Goal: Task Accomplishment & Management: Use online tool/utility

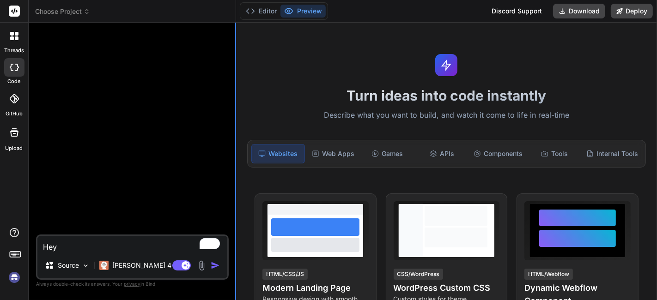
click at [234, 95] on div "Bind AI Web Search Created with Pixso. Code Generator Hey Source [PERSON_NAME] …" at bounding box center [132, 161] width 207 height 277
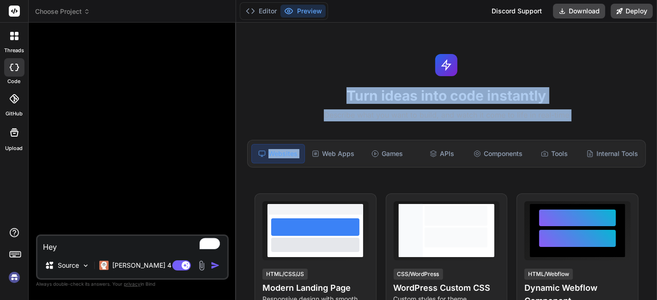
drag, startPoint x: 236, startPoint y: 96, endPoint x: 286, endPoint y: 118, distance: 55.0
click at [304, 133] on div "Turn ideas into code instantly Describe what you want to build, and watch it co…" at bounding box center [446, 162] width 421 height 278
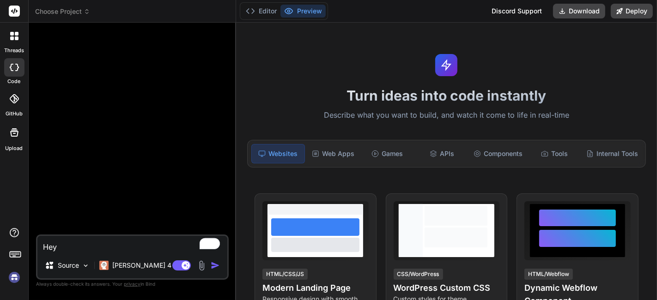
click at [231, 91] on div "Bind AI Web Search Created with Pixso. Code Generator Hey Source Claude 4 S.. A…" at bounding box center [132, 161] width 207 height 277
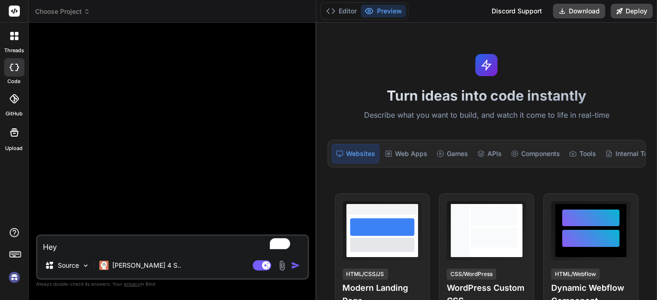
drag, startPoint x: 235, startPoint y: 92, endPoint x: 233, endPoint y: 147, distance: 55.0
click at [302, 117] on div "Bind AI Web Search Created with Pixso. Code Generator Hey Source Claude 4 S.. A…" at bounding box center [173, 162] width 288 height 278
click at [18, 278] on img at bounding box center [14, 278] width 16 height 16
click at [14, 278] on img at bounding box center [14, 278] width 16 height 16
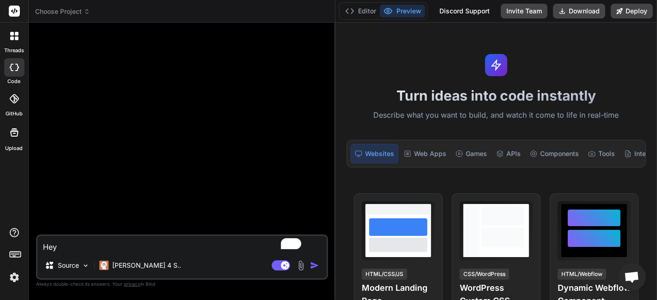
click at [321, 143] on div "Bind AI Web Search Created with Pixso. Code Generator Hey Source Claude 4 S.. A…" at bounding box center [182, 162] width 307 height 278
click at [75, 266] on p "Source" at bounding box center [68, 265] width 21 height 9
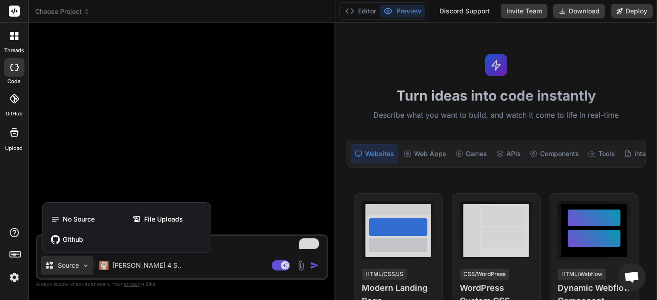
click at [17, 270] on img at bounding box center [14, 278] width 16 height 16
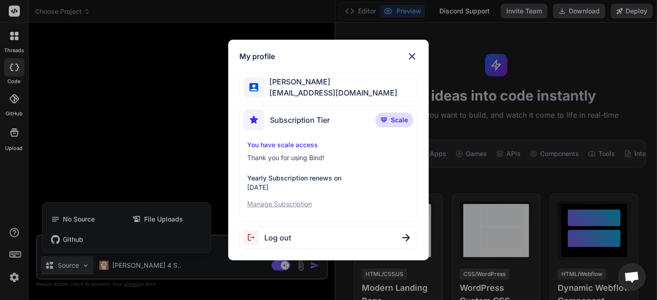
click at [79, 179] on div "My profile Mr Miyagi trybindai@gmail.com Subscription Tier Scale You have scale…" at bounding box center [328, 150] width 657 height 300
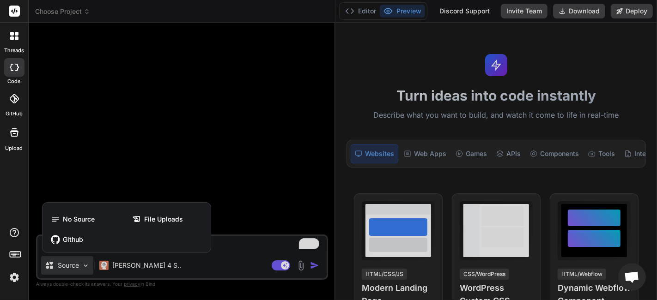
click at [125, 166] on div at bounding box center [328, 150] width 657 height 300
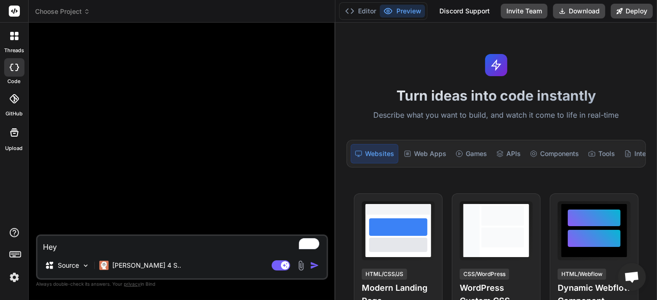
click at [67, 1] on header "Choose Project Created with Pixso." at bounding box center [182, 11] width 307 height 23
click at [68, 14] on span "Choose Project" at bounding box center [62, 11] width 55 height 9
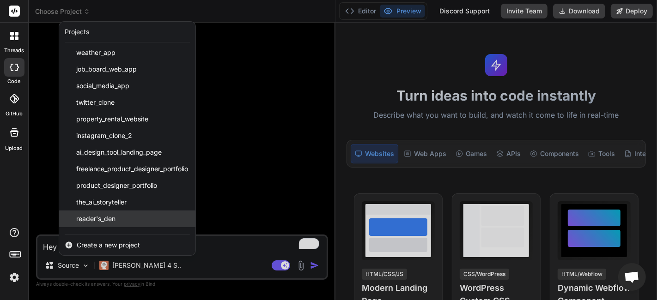
scroll to position [763, 0]
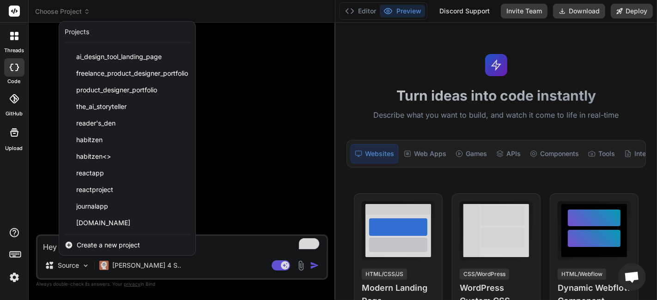
click at [223, 140] on div at bounding box center [328, 150] width 657 height 300
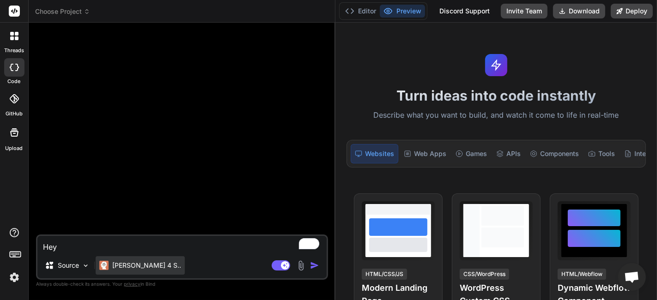
click at [125, 272] on div "[PERSON_NAME] 4 S.." at bounding box center [140, 265] width 89 height 18
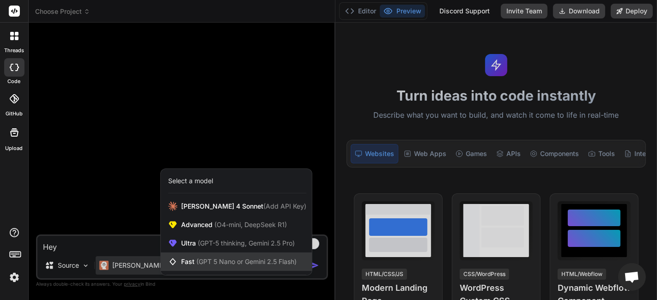
click at [247, 267] on div "Fast (GPT 5 Nano or Gemini 2.5 Flash)" at bounding box center [236, 262] width 151 height 18
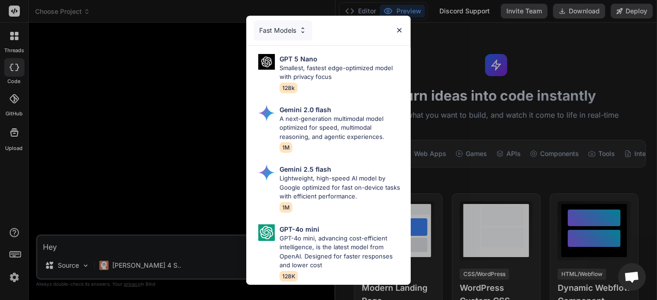
click at [154, 97] on div "Fast Models GPT 5 Nano Smallest, fastest edge-optimized model with privacy focu…" at bounding box center [328, 150] width 657 height 300
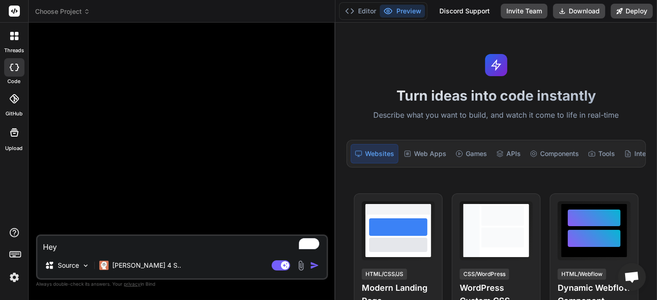
click at [133, 277] on div "[PERSON_NAME] 4 S.." at bounding box center [140, 267] width 89 height 22
click at [137, 274] on div "[PERSON_NAME] 4 S.." at bounding box center [140, 265] width 89 height 18
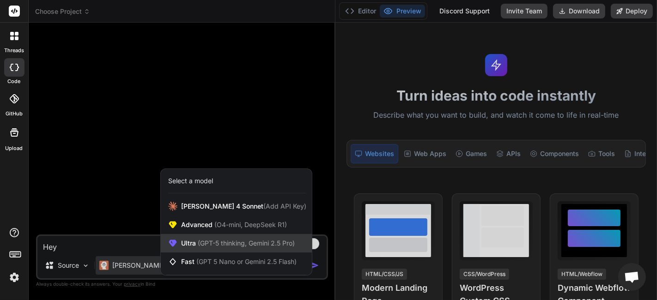
click at [209, 238] on div "Ultra (GPT-5 thinking, Gemini 2.5 Pro)" at bounding box center [236, 243] width 151 height 18
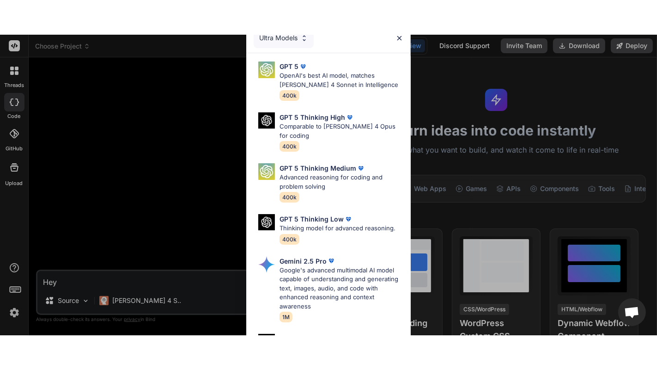
scroll to position [120, 0]
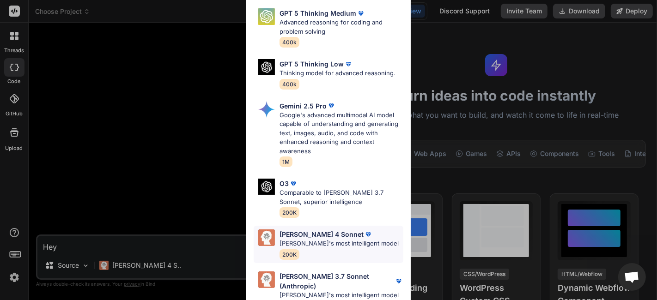
click at [301, 244] on p "Claude's most intelligent model" at bounding box center [338, 243] width 119 height 9
type textarea "x"
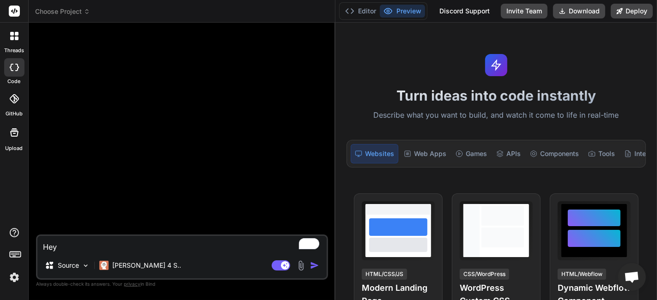
click at [142, 248] on textarea "Hey" at bounding box center [181, 244] width 289 height 17
paste textarea "You need an Agent that can parse raw text into a structured JSON object. The Ag…"
type textarea "You need an Agent that can parse raw text into a structured JSON object. The Ag…"
type textarea "x"
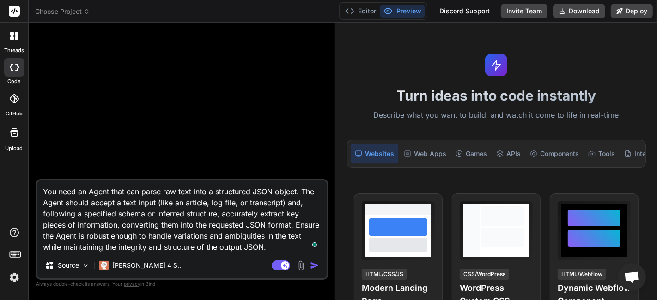
type textarea "B an Agent that can parse raw text into a structured JSON object. The Agent sho…"
type textarea "x"
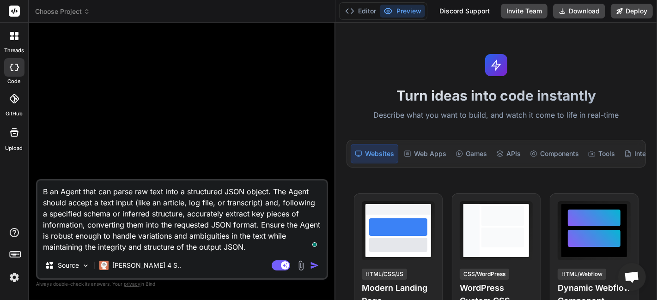
type textarea "Bu an Agent that can parse raw text into a structured JSON object. The Agent sh…"
type textarea "x"
type textarea "Bui an Agent that can parse raw text into a structured JSON object. The Agent s…"
type textarea "x"
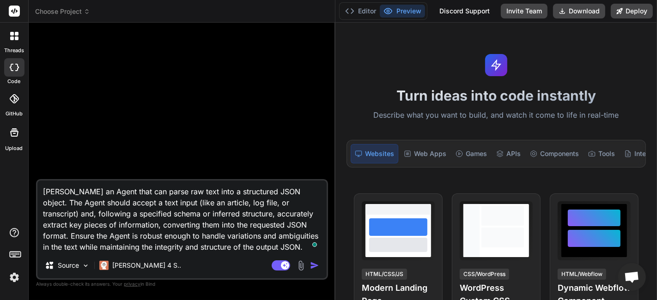
type textarea "Buil an Agent that can parse raw text into a structured JSON object. The Agent …"
type textarea "x"
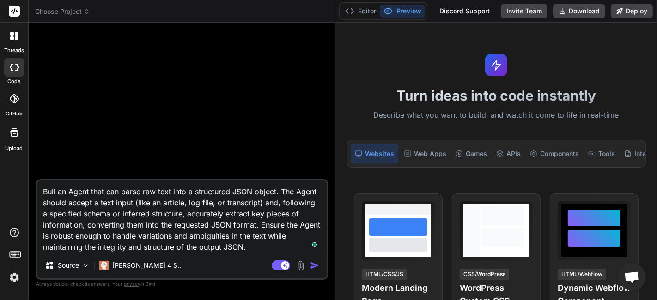
type textarea "Build an Agent that can parse raw text into a structured JSON object. The Agent…"
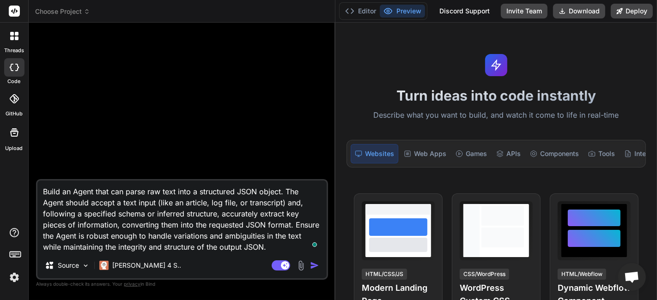
click at [126, 208] on textarea "Build an Agent that can parse raw text into a structured JSON object. The Agent…" at bounding box center [181, 217] width 289 height 72
drag, startPoint x: 293, startPoint y: 226, endPoint x: 320, endPoint y: 226, distance: 26.3
click at [320, 226] on textarea "Build an Agent that can parse raw text into a structured JSON object. The Agent…" at bounding box center [181, 217] width 289 height 72
click at [216, 232] on textarea "Build an Agent that can parse raw text into a structured JSON object. The Agent…" at bounding box center [181, 217] width 289 height 72
click at [269, 249] on textarea "Build an Agent that can parse raw text into a structured JSON object. The Agent…" at bounding box center [181, 217] width 289 height 72
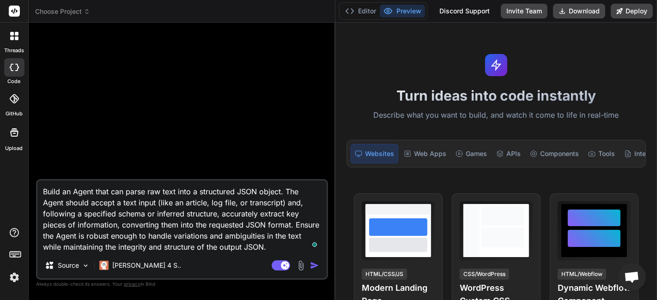
type textarea "x"
type textarea "Build an Agent that can parse raw text into a structured JSON object. The Agent…"
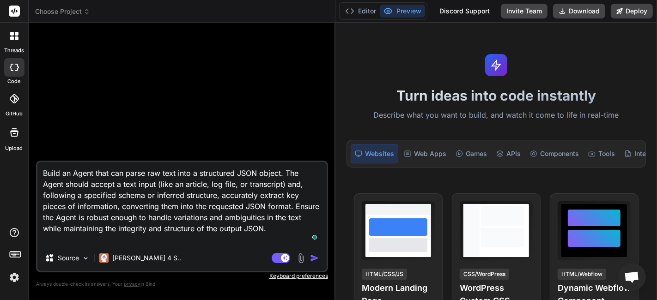
type textarea "x"
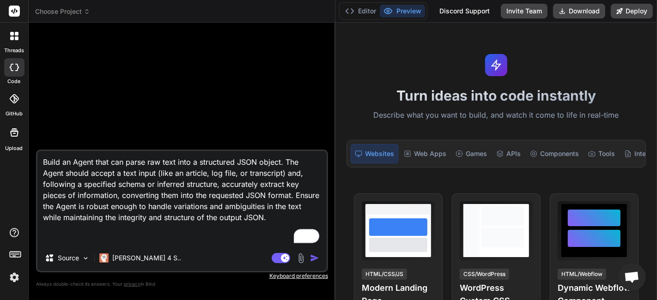
type textarea "Build an Agent that can parse raw text into a structured JSON object. The Agent…"
type textarea "x"
type textarea "Build an Agent that can parse raw text into a structured JSON object. The Agent…"
type textarea "x"
type textarea "Build an Agent that can parse raw text into a structured JSON object. The Agent…"
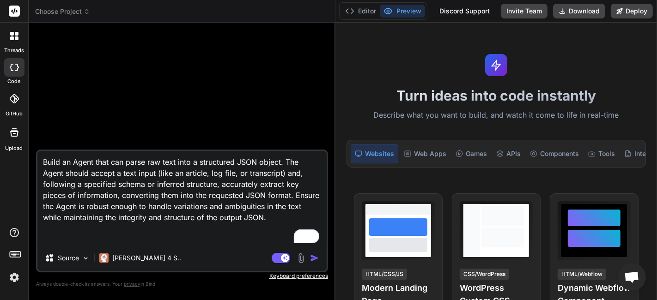
type textarea "x"
type textarea "Build an Agent that can parse raw text into a structured JSON object. The Agent…"
type textarea "x"
type textarea "Build an Agent that can parse raw text into a structured JSON object. The Agent…"
type textarea "x"
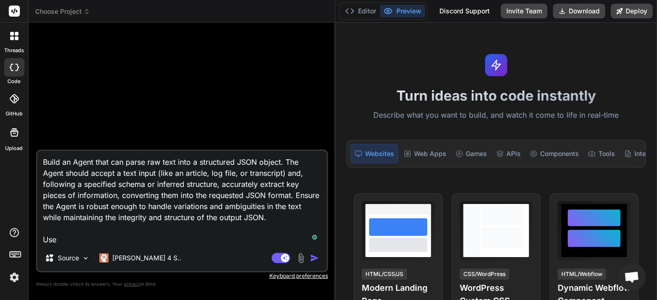
type textarea "Build an Agent that can parse raw text into a structured JSON object. The Agent…"
type textarea "x"
type textarea "Build an Agent that can parse raw text into a structured JSON object. The Agent…"
type textarea "x"
type textarea "Build an Agent that can parse raw text into a structured JSON object. The Agent…"
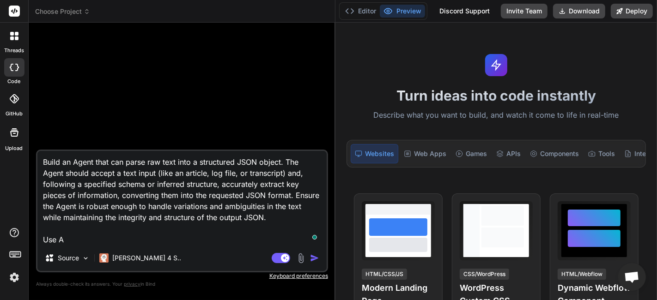
type textarea "x"
type textarea "Build an Agent that can parse raw text into a structured JSON object. The Agent…"
type textarea "x"
type textarea "Build an Agent that can parse raw text into a structured JSON object. The Agent…"
type textarea "x"
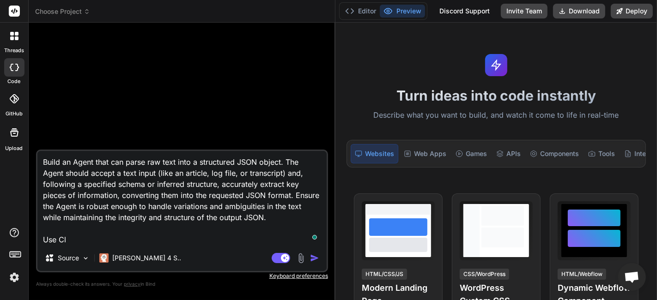
type textarea "Build an Agent that can parse raw text into a structured JSON object. The Agent…"
type textarea "x"
type textarea "Build an Agent that can parse raw text into a structured JSON object. The Agent…"
type textarea "x"
type textarea "Build an Agent that can parse raw text into a structured JSON object. The Agent…"
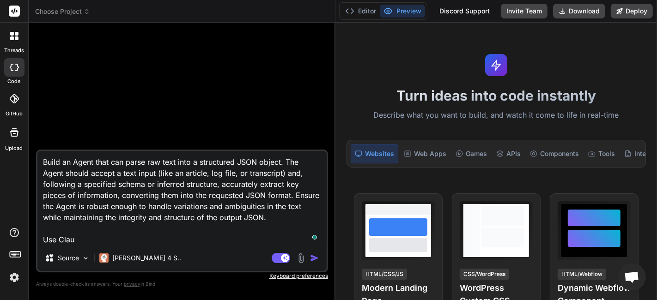
type textarea "x"
type textarea "Build an Agent that can parse raw text into a structured JSON object. The Agent…"
type textarea "x"
type textarea "Build an Agent that can parse raw text into a structured JSON object. The Agent…"
type textarea "x"
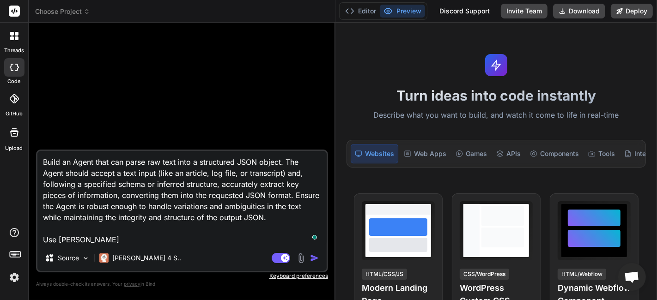
type textarea "Build an Agent that can parse raw text into a structured JSON object. The Agent…"
type textarea "x"
type textarea "Build an Agent that can parse raw text into a structured JSON object. The Agent…"
type textarea "x"
type textarea "Build an Agent that can parse raw text into a structured JSON object. The Agent…"
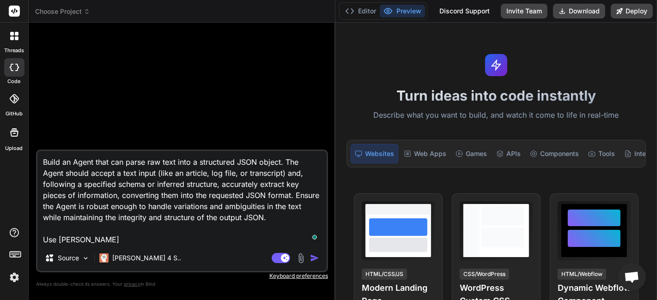
type textarea "x"
type textarea "Build an Agent that can parse raw text into a structured JSON object. The Agent…"
type textarea "x"
type textarea "Build an Agent that can parse raw text into a structured JSON object. The Agent…"
type textarea "x"
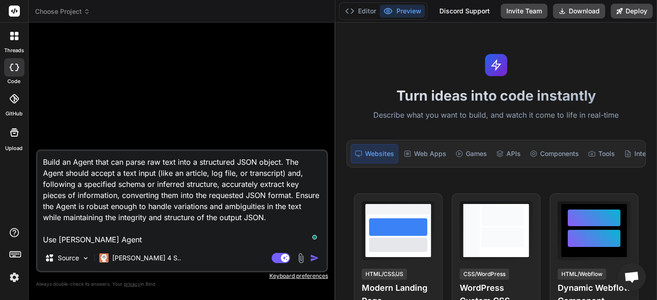
type textarea "Build an Agent that can parse raw text into a structured JSON object. The Agent…"
type textarea "x"
type textarea "Build an Agent that can parse raw text into a structured JSON object. The Agent…"
type textarea "x"
type textarea "Build an Agent that can parse raw text into a structured JSON object. The Agent…"
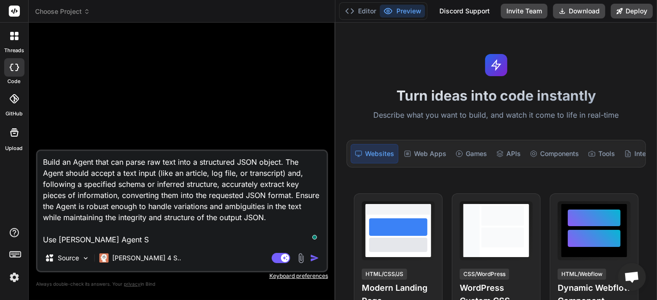
type textarea "x"
type textarea "Build an Agent that can parse raw text into a structured JSON object. The Agent…"
type textarea "x"
type textarea "Build an Agent that can parse raw text into a structured JSON object. The Agent…"
type textarea "x"
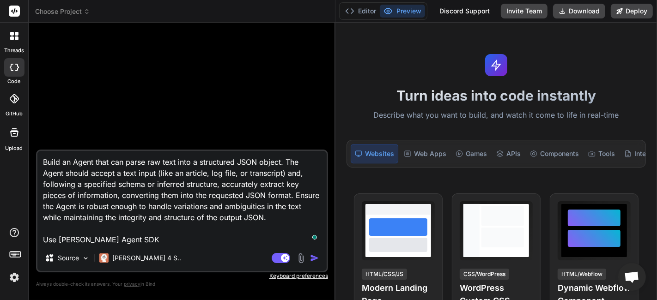
type textarea "Build an Agent that can parse raw text into a structured JSON object. The Agent…"
type textarea "x"
type textarea "Build an Agent that can parse raw text into a structured JSON object. The Agent…"
type textarea "x"
type textarea "Build an Agent that can parse raw text into a structured JSON object. The Agent…"
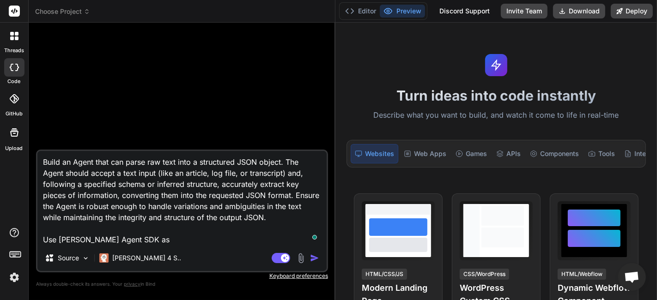
type textarea "x"
type textarea "Build an Agent that can parse raw text into a structured JSON object. The Agent…"
type textarea "x"
type textarea "Build an Agent that can parse raw text into a structured JSON object. The Agent…"
type textarea "x"
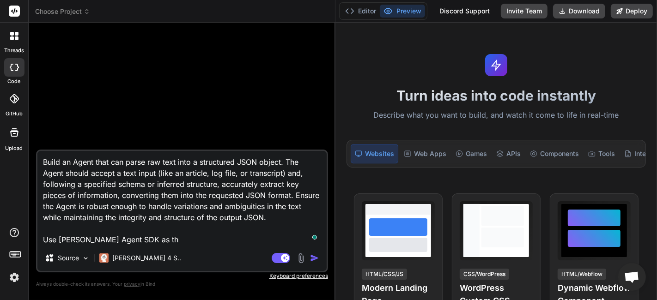
type textarea "Build an Agent that can parse raw text into a structured JSON object. The Agent…"
type textarea "x"
type textarea "Build an Agent that can parse raw text into a structured JSON object. The Agent…"
type textarea "x"
type textarea "Build an Agent that can parse raw text into a structured JSON object. The Agent…"
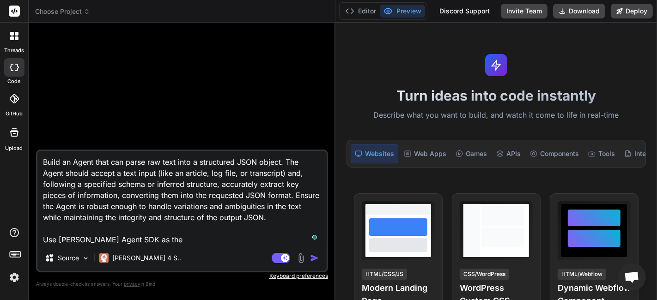
type textarea "x"
type textarea "Build an Agent that can parse raw text into a structured JSON object. The Agent…"
type textarea "x"
type textarea "Build an Agent that can parse raw text into a structured JSON object. The Agent…"
type textarea "x"
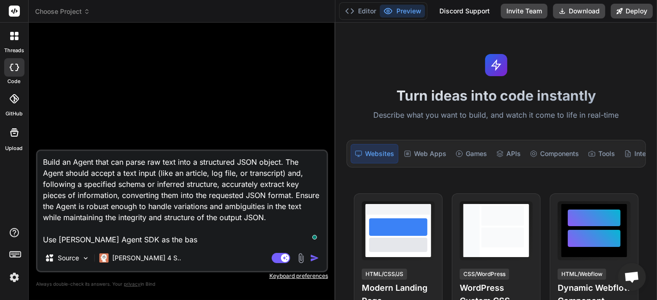
type textarea "Build an Agent that can parse raw text into a structured JSON object. The Agent…"
type textarea "x"
type textarea "Build an Agent that can parse raw text into a structured JSON object. The Agent…"
type textarea "x"
type textarea "Build an Agent that can parse raw text into a structured JSON object. The Agent…"
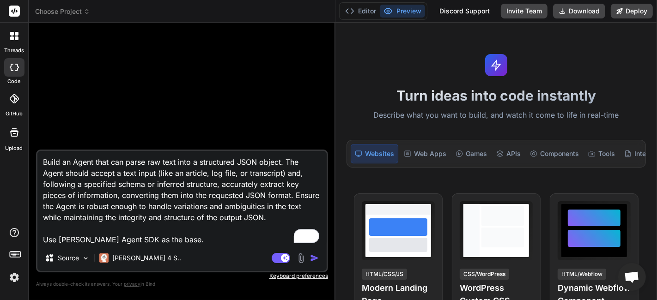
click at [333, 92] on div "Bind AI Web Search Created with Pixso. Code Generator Build an Agent that can p…" at bounding box center [182, 161] width 307 height 277
type textarea "x"
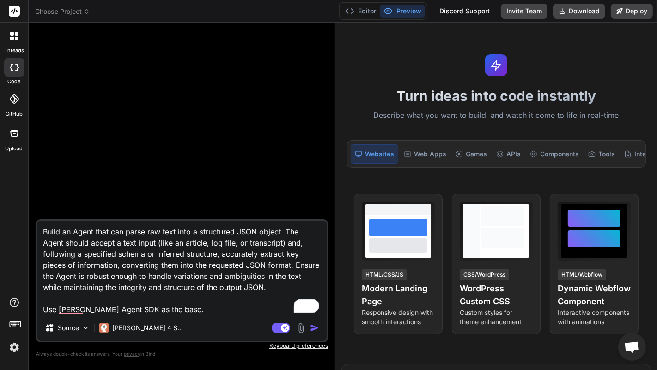
click at [227, 161] on div at bounding box center [183, 124] width 290 height 189
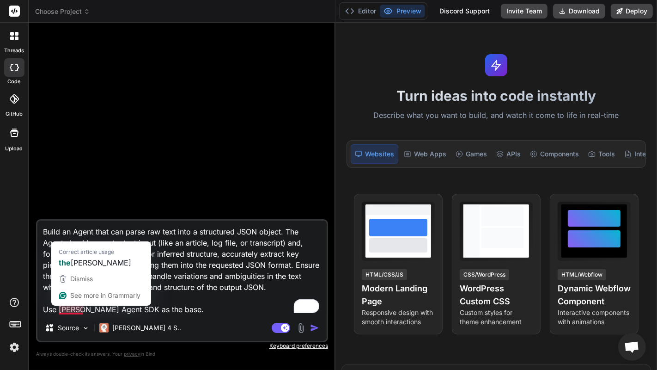
type textarea "Build an Agent that can parse raw text into a structured JSON object. The Agent…"
type textarea "x"
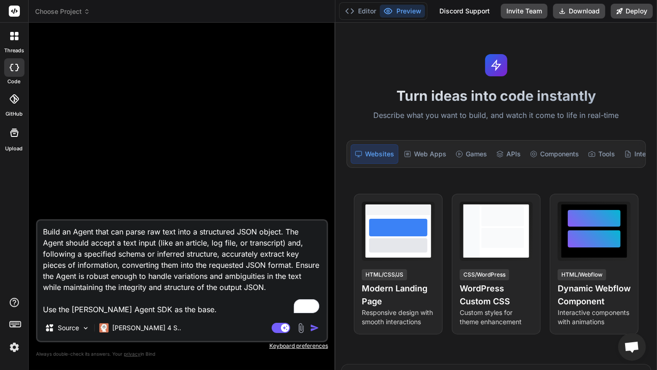
type textarea "Build an Agent that can parse raw text into a structured JSON object. The Agent…"
click at [183, 146] on div at bounding box center [183, 124] width 290 height 189
drag, startPoint x: 43, startPoint y: 231, endPoint x: 218, endPoint y: 315, distance: 193.8
click at [218, 300] on div "Build an Agent that can parse raw text into a structured JSON object. The Agent…" at bounding box center [182, 280] width 292 height 123
click at [239, 282] on textarea "Build an Agent that can parse raw text into a structured JSON object. The Agent…" at bounding box center [181, 267] width 289 height 94
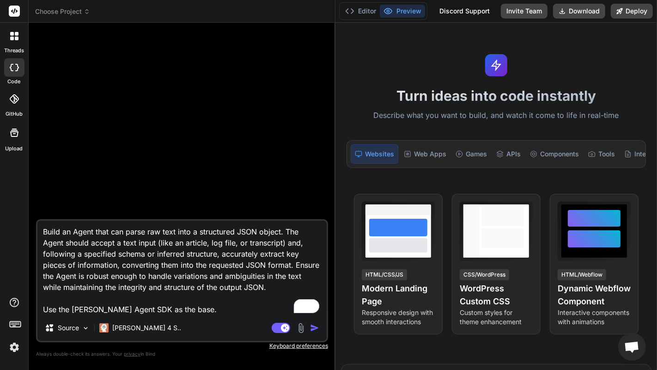
click at [211, 196] on div at bounding box center [183, 124] width 290 height 189
click at [136, 300] on div "[PERSON_NAME] 4 S.." at bounding box center [140, 327] width 89 height 18
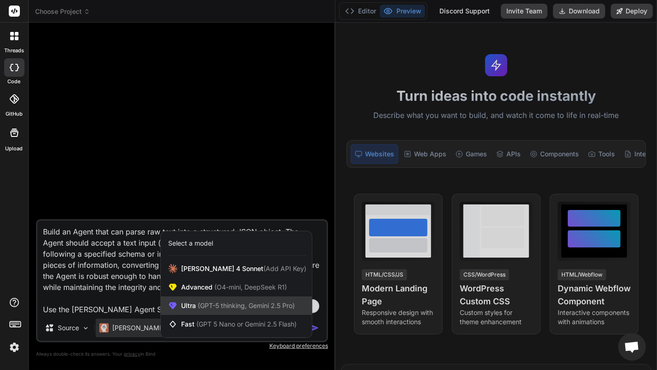
click at [224, 300] on span "(GPT-5 thinking, Gemini 2.5 Pro)" at bounding box center [245, 305] width 99 height 8
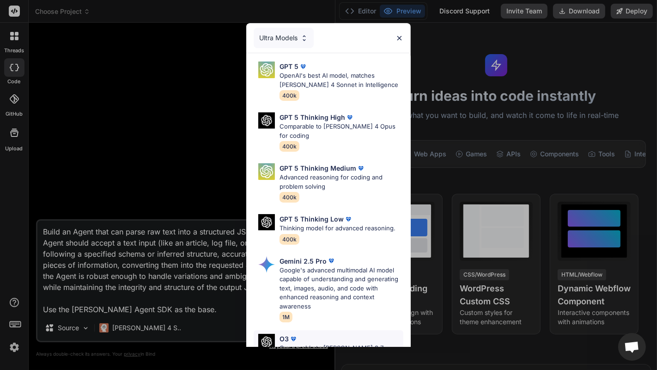
scroll to position [121, 0]
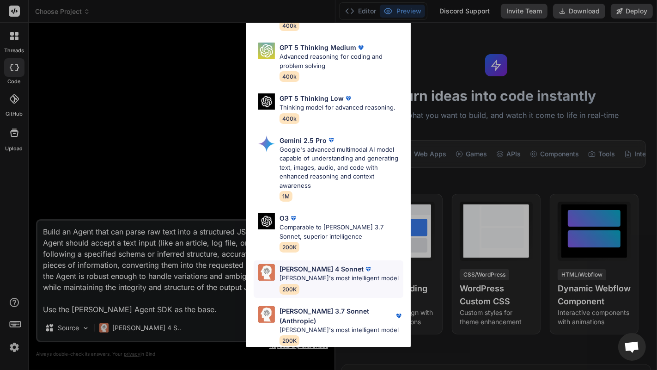
click at [319, 278] on p "Claude's most intelligent model" at bounding box center [338, 277] width 119 height 9
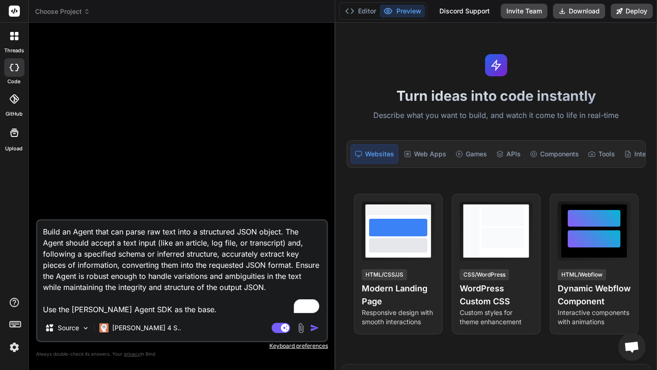
click at [228, 288] on textarea "Build an Agent that can parse raw text into a structured JSON object. The Agent…" at bounding box center [181, 267] width 289 height 94
type textarea "x"
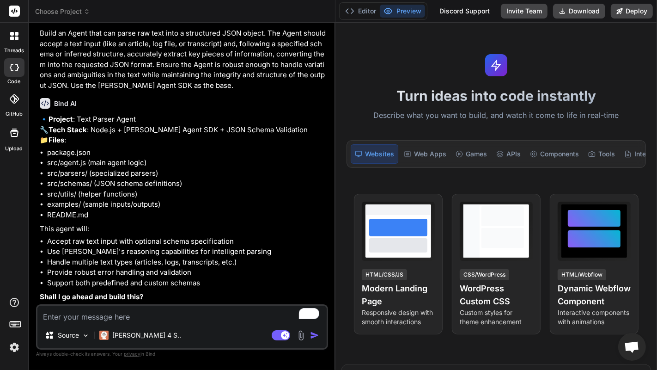
scroll to position [42, 0]
type textarea "x"
click at [148, 300] on textarea "To enrich screen reader interactions, please activate Accessibility in Grammarl…" at bounding box center [181, 313] width 289 height 17
type textarea "Y"
type textarea "x"
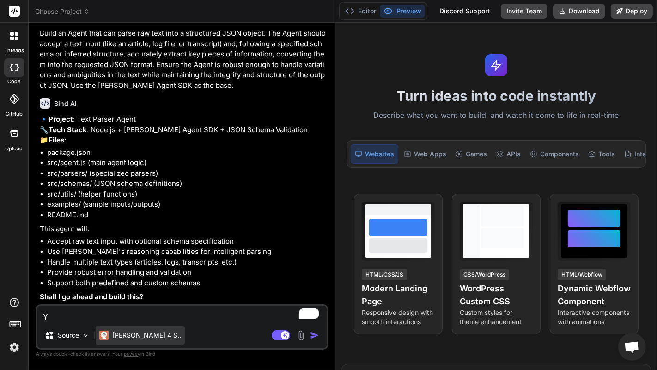
type textarea "Ye"
type textarea "x"
type textarea "Yes"
type textarea "x"
type textarea "Yes,"
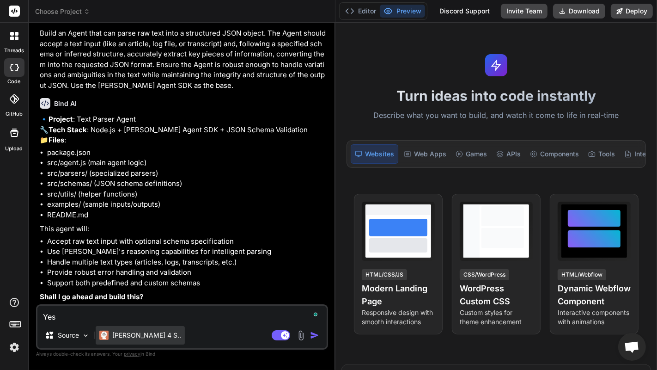
type textarea "x"
type textarea "Yes,"
type textarea "x"
type textarea "Yes, g"
type textarea "x"
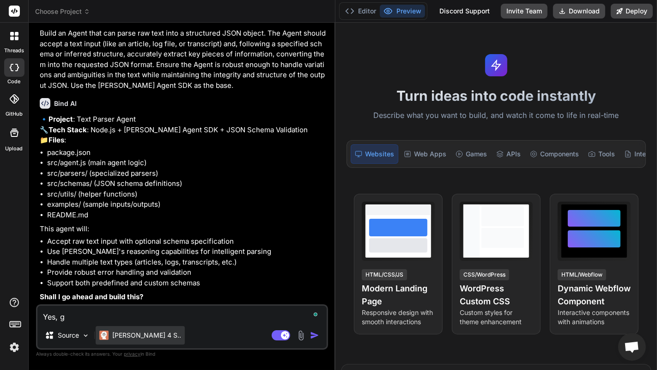
type textarea "Yes, go"
type textarea "x"
type textarea "Yes, go"
type textarea "x"
type textarea "Yes, go a"
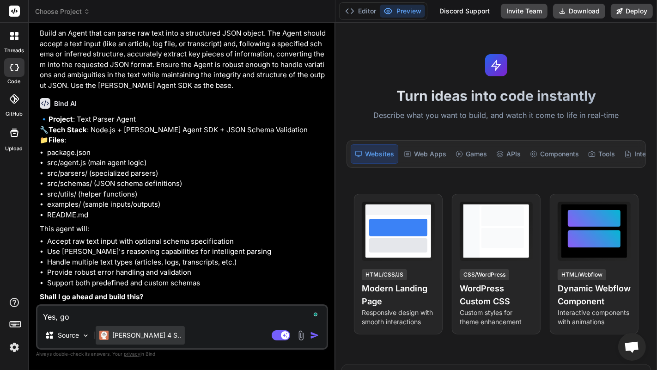
type textarea "x"
type textarea "Yes, go ah"
type textarea "x"
type textarea "Yes, go ahe"
type textarea "x"
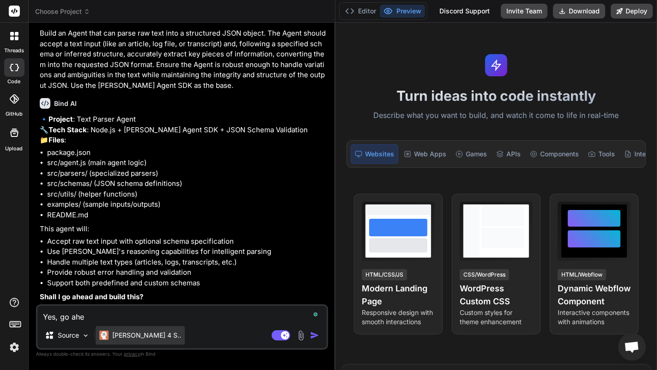
type textarea "Yes, go ahea"
type textarea "x"
type textarea "Yes, go ahead"
type textarea "x"
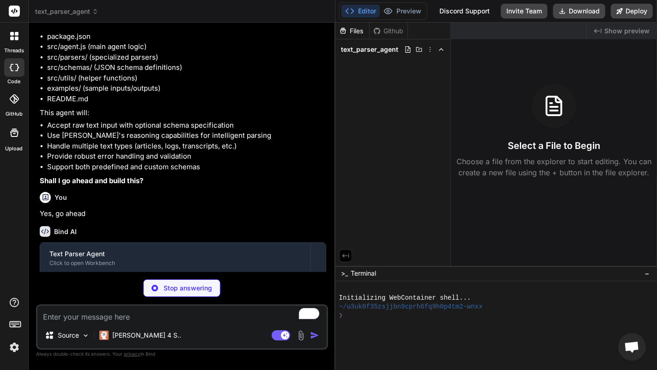
scroll to position [188, 0]
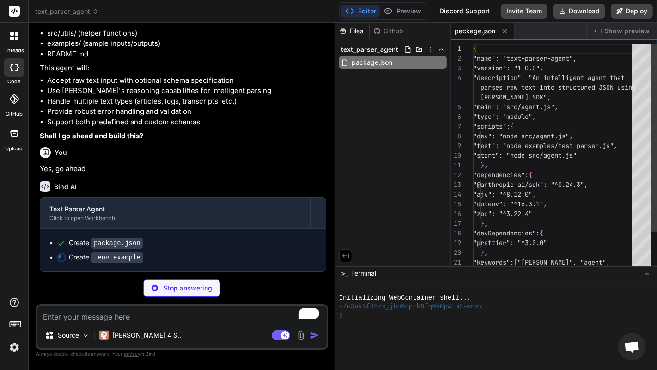
type textarea "x"
type textarea "ANTHROPIC_API_KEY=your_claude_api_key_here"
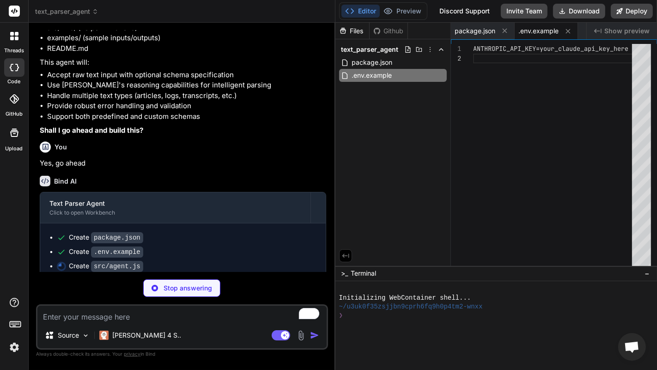
scroll to position [217, 0]
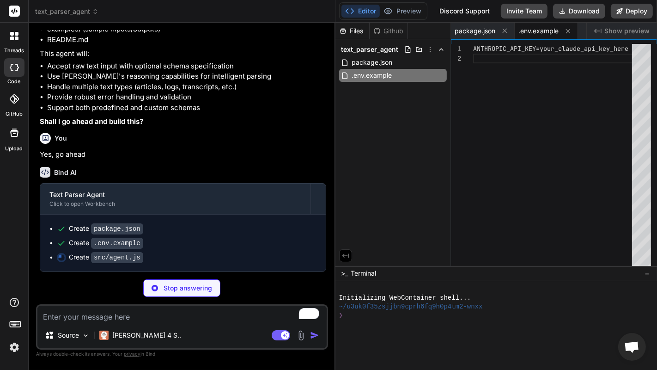
type textarea "x"
type textarea "console.log('Text Parser Agent initialized'); console.log('Use agent.parseText(…"
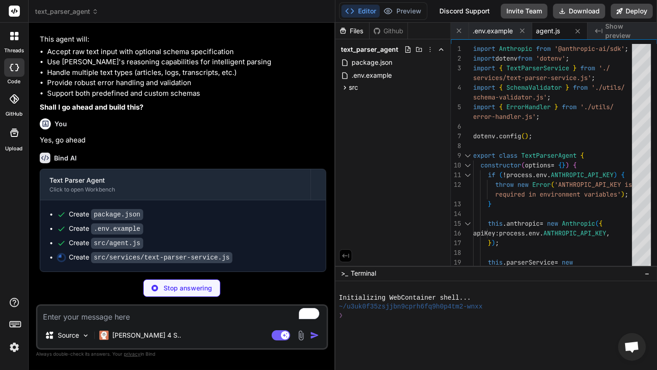
scroll to position [231, 0]
type textarea "x"
type textarea "}"
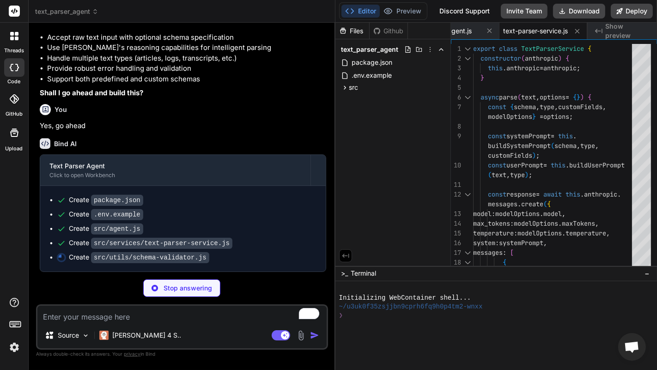
scroll to position [245, 0]
type textarea "x"
type textarea "baseSchema.properties = { ...baseSchema.properties, ...customFields }; } return…"
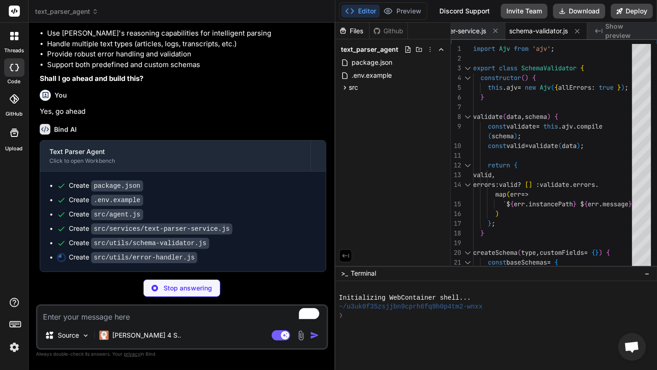
scroll to position [259, 0]
type textarea "x"
type textarea "if (options.schema && typeof options.schema !== 'object') { errors.push('Schema…"
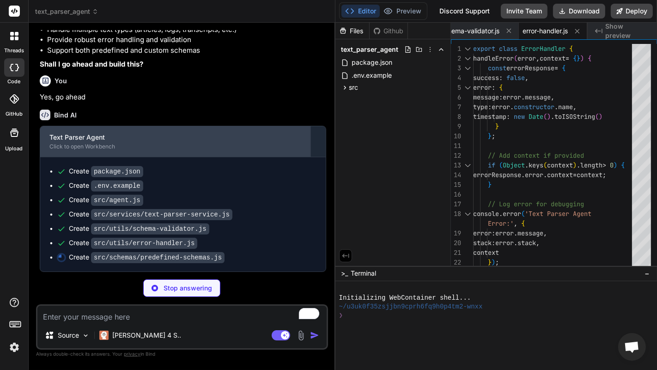
scroll to position [273, 0]
type textarea "x"
type textarea "tax: { type: 'number' }, total: { type: 'number' } }, required: ['invoiceNumber…"
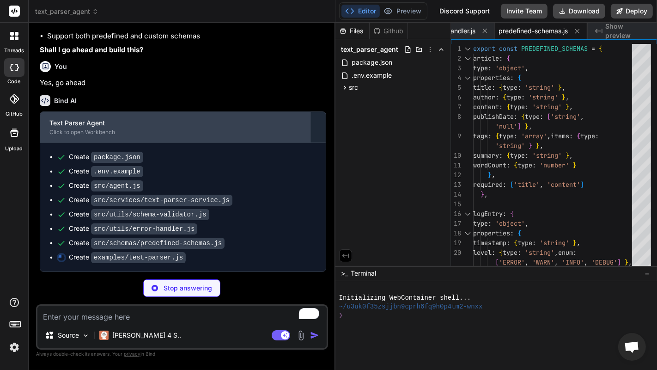
scroll to position [287, 0]
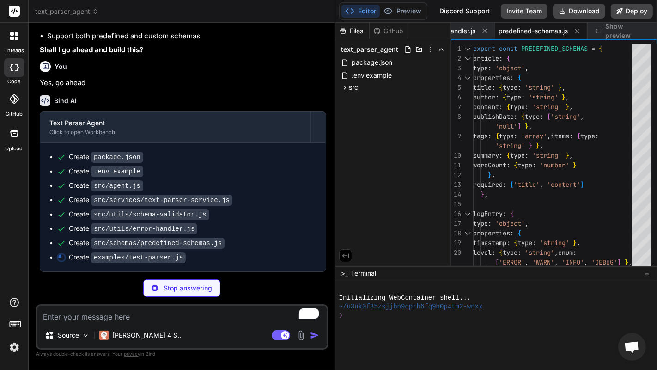
type textarea "x"
type textarea "} } // Run tests runTests().catch(console.error);"
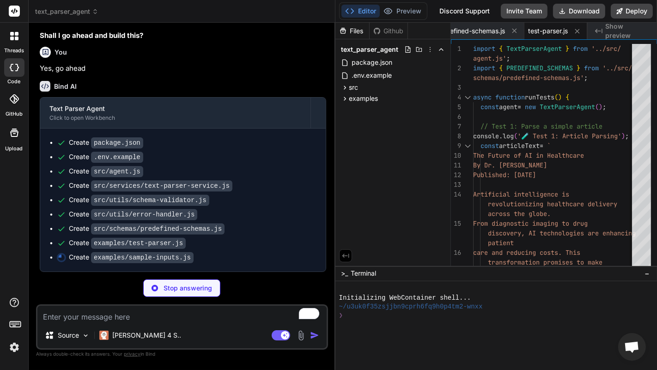
scroll to position [302, 0]
type textarea "x"
type textarea "Account: 123-456-789 Routing: 987654321 ` };"
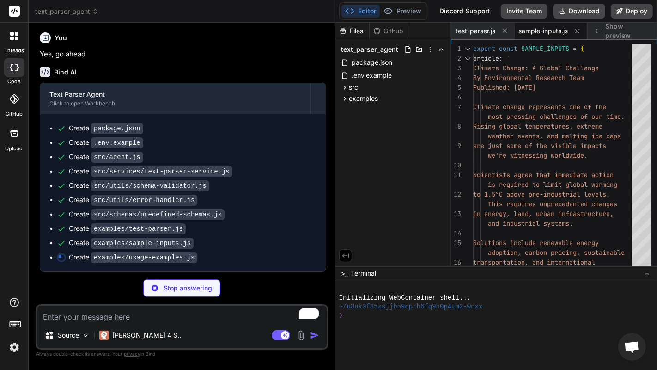
scroll to position [316, 0]
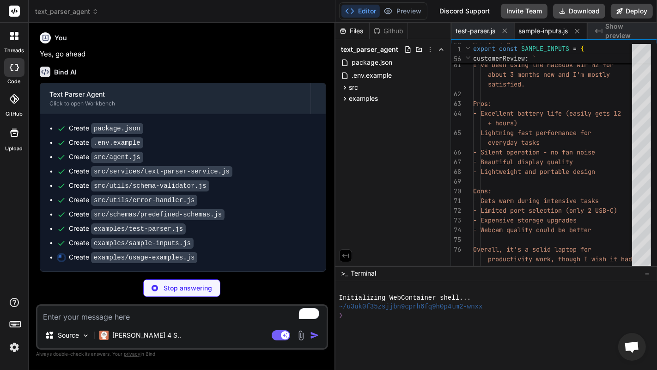
type textarea "x"
type textarea "if (import.meta.url === `file://${process.argv[1]}`) { runAllExamples(); }"
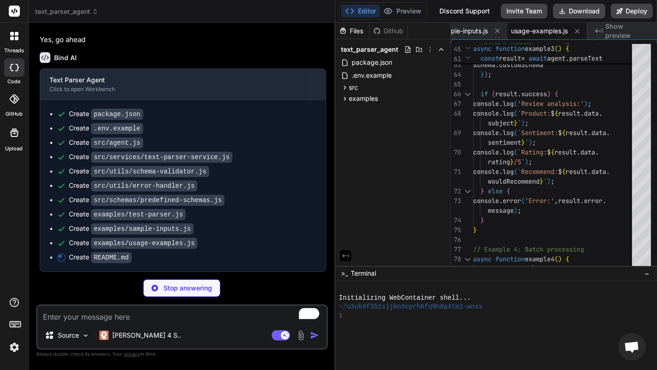
scroll to position [330, 0]
type textarea "x"
type textarea "## Support For issues and questions: - Check the examples in `/examples` - Revi…"
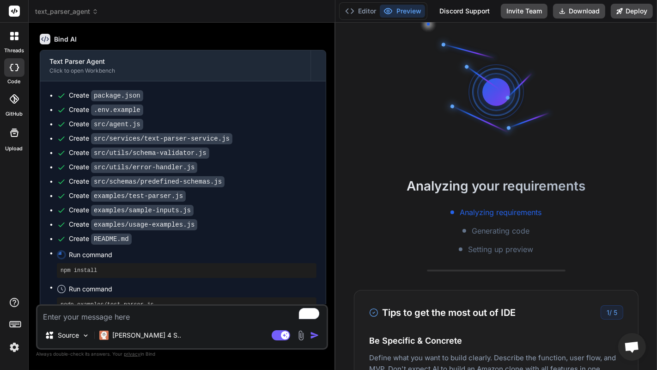
scroll to position [367, 0]
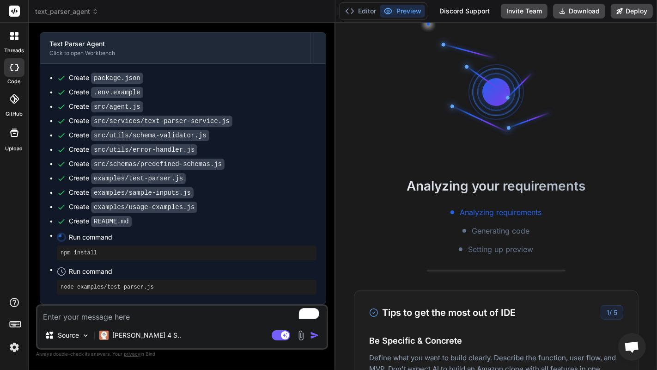
type textarea "x"
type textarea "- Review the test files - Open an issue on GitHub"
type textarea "x"
type textarea "MIT License - see LICENSE file for details. ## Support For issues and questions…"
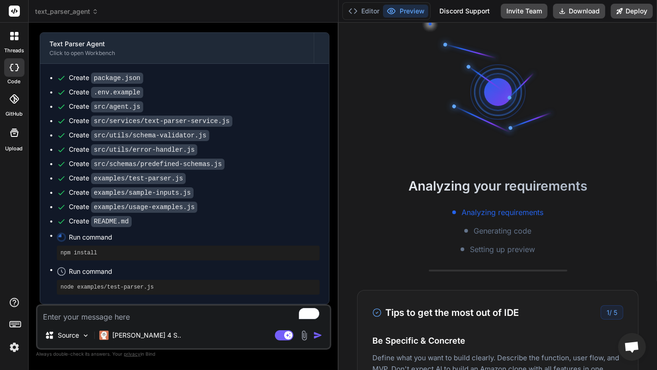
type textarea "x"
type textarea "## Support For issues and questions: - Check the examples in `/examples` - Revi…"
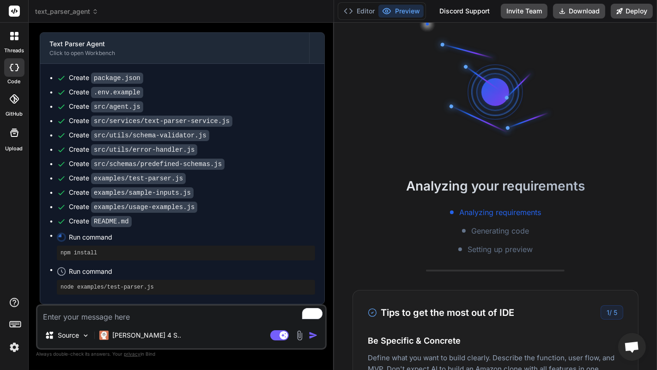
type textarea "x"
type textarea "For issues and questions: - Check the examples in `/examples` - Review the test…"
type textarea "x"
type textarea "- Open an issue on GitHub"
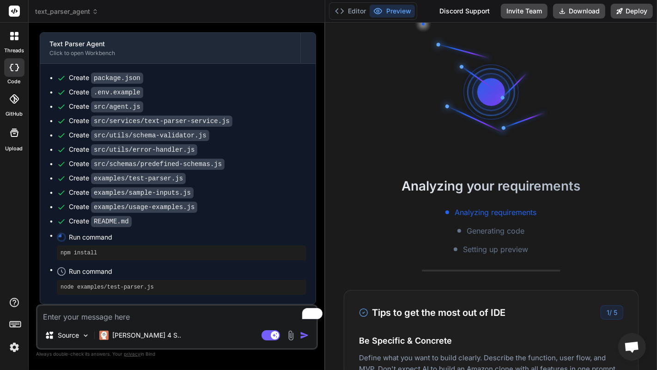
scroll to position [0, 648]
drag, startPoint x: 334, startPoint y: 151, endPoint x: 310, endPoint y: 153, distance: 24.1
click at [310, 153] on div "Bind AI Web Search Created with Pixso. Code Generator You Build an Agent that c…" at bounding box center [177, 196] width 297 height 347
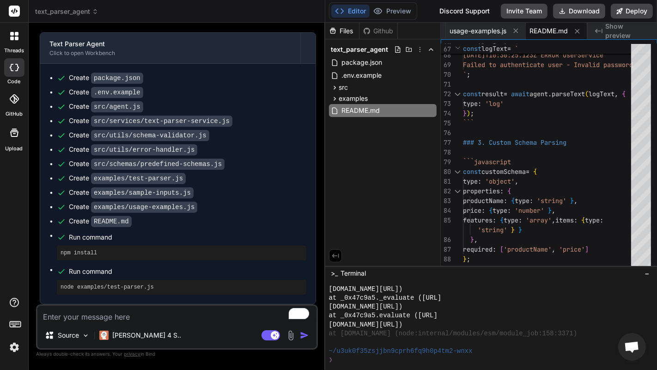
scroll to position [515, 0]
click at [619, 29] on span "Show preview" at bounding box center [627, 31] width 44 height 18
click at [388, 166] on div "Files Github text_parser_agent package.json .env.example src agent.js services …" at bounding box center [382, 144] width 115 height 243
click at [333, 255] on icon at bounding box center [335, 255] width 8 height 8
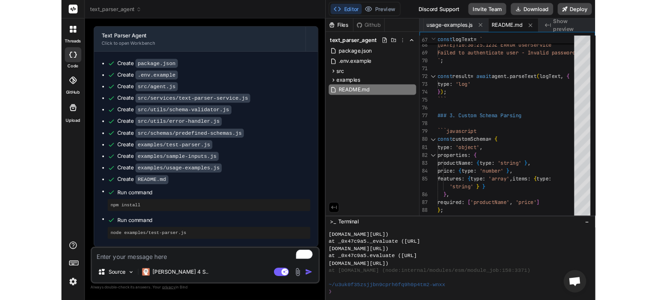
scroll to position [0, 533]
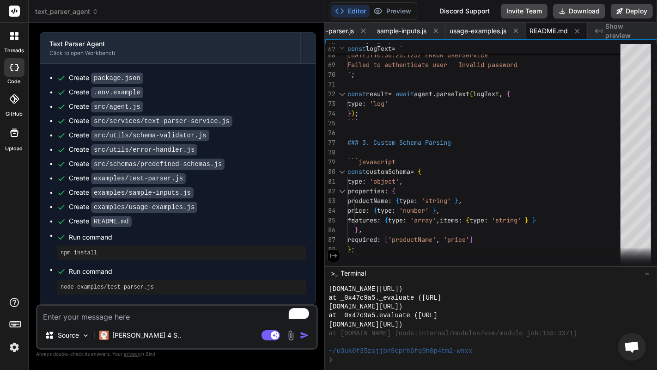
click at [330, 251] on icon at bounding box center [333, 255] width 8 height 8
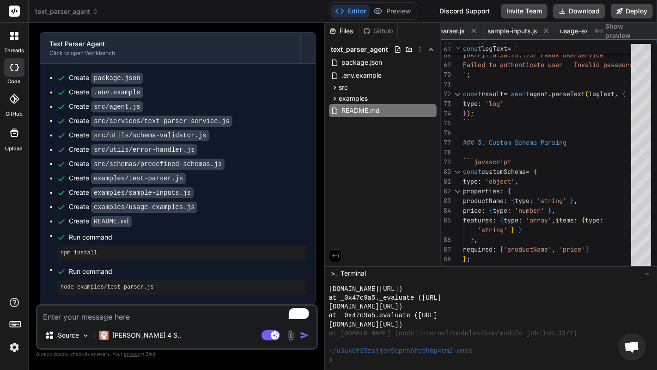
click at [605, 35] on div "Created with Pixso. Show preview" at bounding box center [622, 31] width 69 height 17
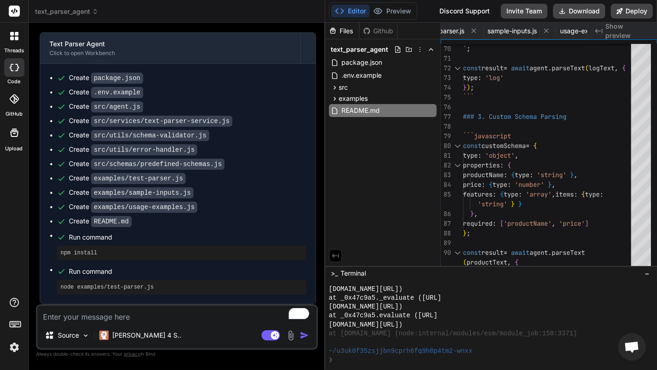
type textarea "x"
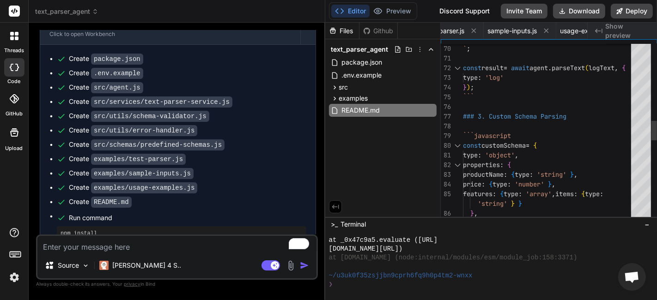
scroll to position [436, 0]
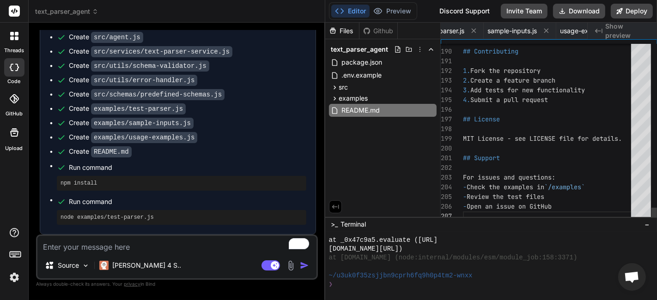
type textarea "## License MIT License - see LICENSE file for details. ## Support For issues an…"
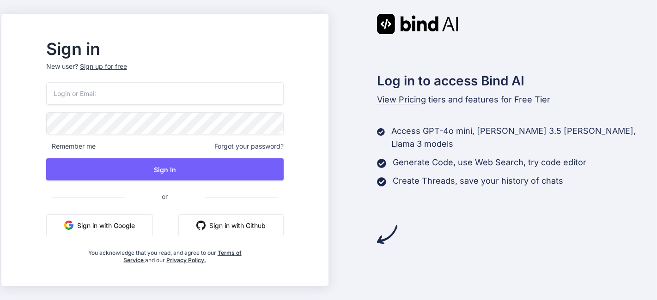
click at [154, 84] on div "Sign in New user? Sign up for free Remember me Forgot your password? Sign In or…" at bounding box center [164, 153] width 267 height 223
click at [154, 85] on input "email" at bounding box center [164, 93] width 237 height 23
paste input "trybindai@gmail.com"
type input "[EMAIL_ADDRESS][DOMAIN_NAME]"
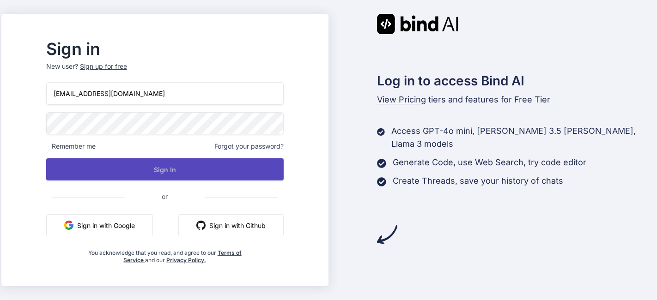
click at [200, 172] on button "Sign In" at bounding box center [164, 169] width 237 height 22
click at [153, 168] on button "Sign In" at bounding box center [164, 169] width 237 height 22
click at [136, 165] on button "Sign In" at bounding box center [164, 169] width 237 height 22
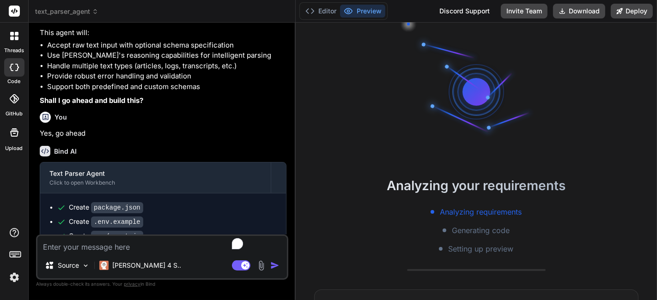
scroll to position [26, 0]
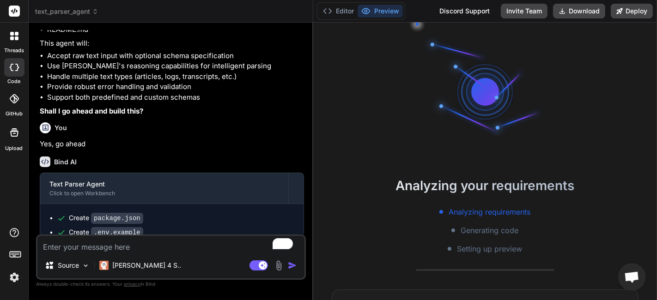
drag, startPoint x: 236, startPoint y: 105, endPoint x: 297, endPoint y: 126, distance: 65.4
click at [297, 126] on div "Bind AI Web Search Created with Pixso. Code Generator You Build an Agent that c…" at bounding box center [171, 162] width 285 height 278
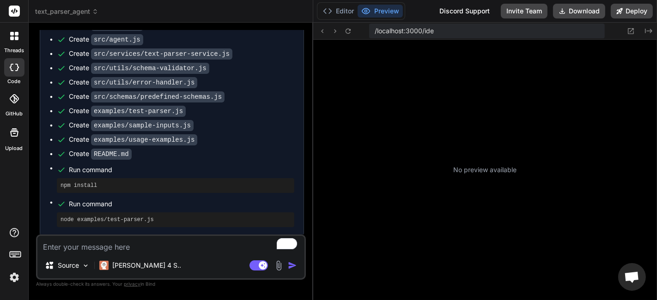
type textarea "x"
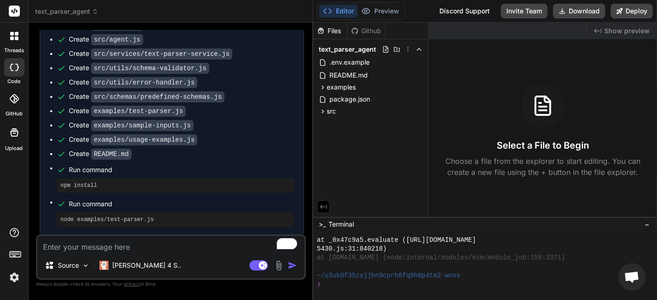
click at [611, 25] on div "Created with Pixso. Show preview" at bounding box center [622, 31] width 70 height 17
click at [197, 247] on textarea "To enrich screen reader interactions, please activate Accessibility in Grammarl…" at bounding box center [170, 244] width 267 height 17
click at [624, 31] on span "Show preview" at bounding box center [626, 30] width 45 height 9
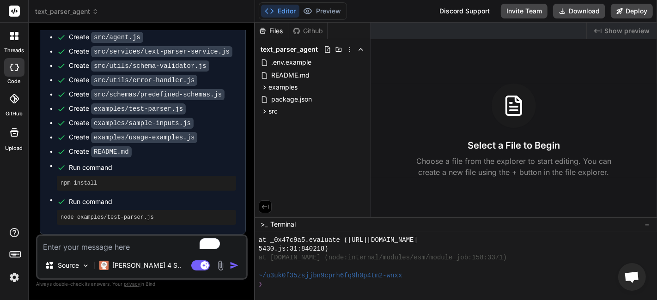
scroll to position [467, 0]
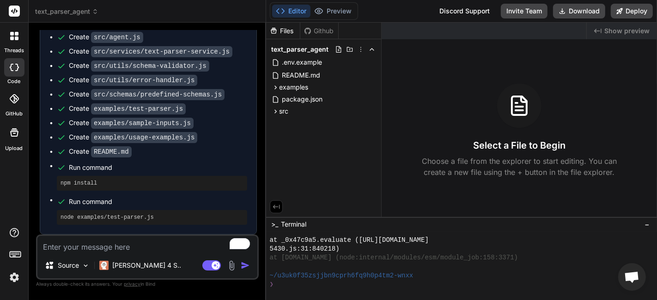
drag, startPoint x: 235, startPoint y: 116, endPoint x: 248, endPoint y: 126, distance: 16.5
click at [248, 126] on div "Bind AI Web Search Created with Pixso. Code Generator You Build an Agent that c…" at bounding box center [147, 162] width 237 height 278
click at [145, 236] on textarea "To enrich screen reader interactions, please activate Accessibility in Grammarl…" at bounding box center [147, 244] width 220 height 17
type textarea "x"
type textarea "I"
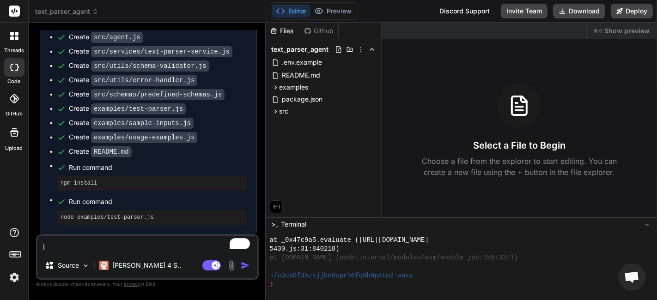
type textarea "x"
type textarea "It"
type textarea "x"
type textarea "It"
type textarea "x"
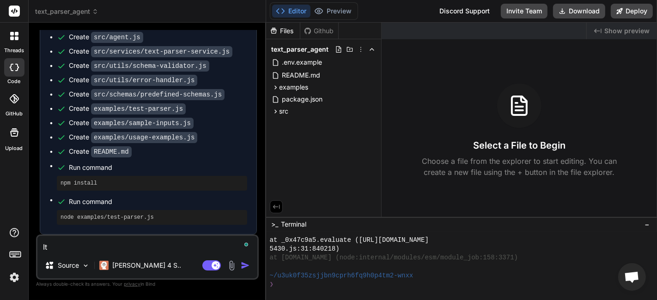
type textarea "It i"
type textarea "x"
type textarea "It is"
type textarea "x"
type textarea "It isn"
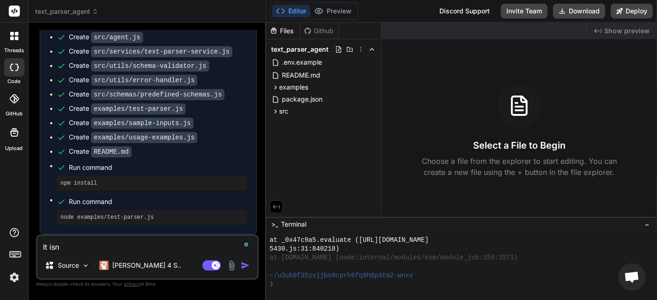
type textarea "x"
type textarea "It isn'"
type textarea "x"
type textarea "It isn't"
type textarea "x"
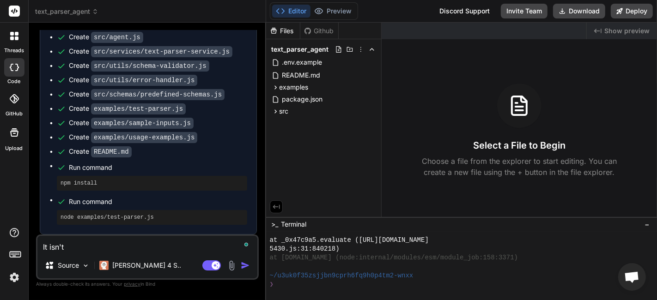
type textarea "It isn't"
type textarea "x"
type textarea "It isn't p"
type textarea "x"
type textarea "It isn't pr"
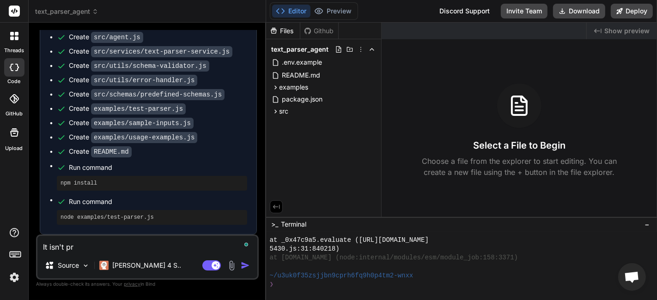
type textarea "x"
type textarea "It isn't prev"
type textarea "x"
type textarea "It isn't previ"
type textarea "x"
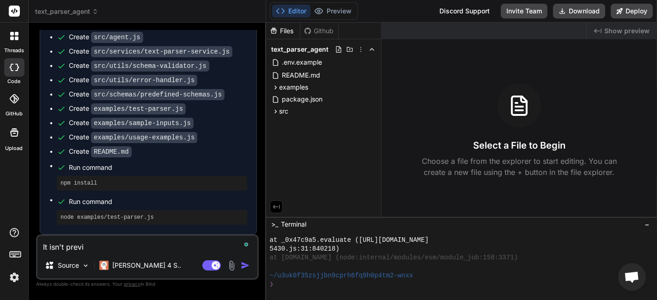
type textarea "It isn't previe"
type textarea "x"
type textarea "It isn't preview"
type textarea "x"
type textarea "It isn't previewi"
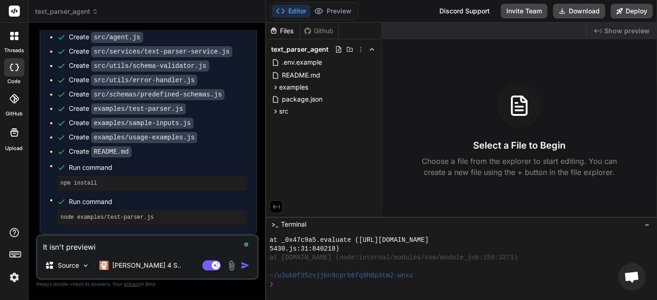
type textarea "x"
type textarea "It isn't previewin"
type textarea "x"
type textarea "It isn't previewing"
type textarea "x"
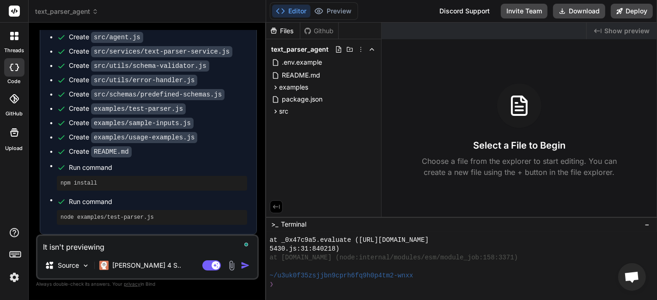
type textarea "It isn't previewing"
type textarea "x"
type textarea "It isn't previewing"
type textarea "x"
type textarea "It isn't previewing,"
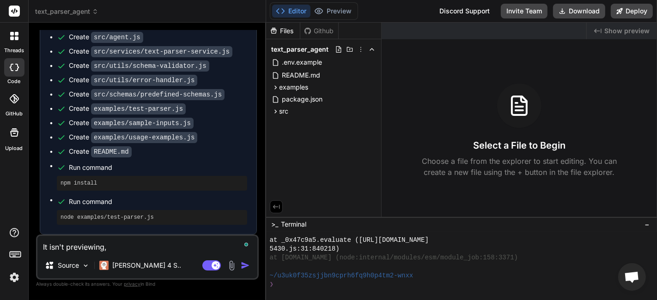
type textarea "x"
type textarea "It isn't previewing,"
type textarea "x"
type textarea "It isn't previewing, fi"
type textarea "x"
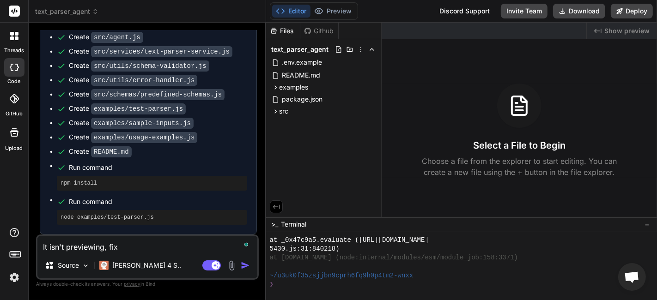
type textarea "It isn't previewing, fix"
type textarea "x"
type textarea "It isn't previewing, fix a"
type textarea "x"
type textarea "It isn't previewing, fix an"
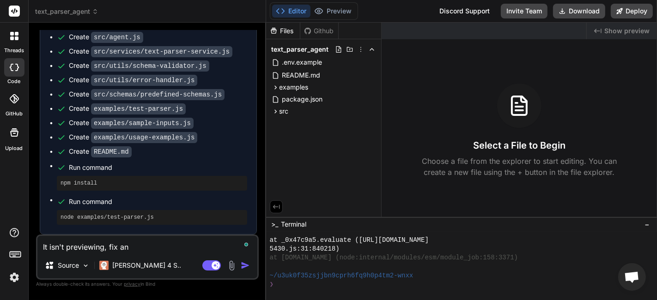
type textarea "x"
type textarea "It isn't previewing, fix any"
type textarea "x"
type textarea "It isn't previewing, fix any"
type textarea "x"
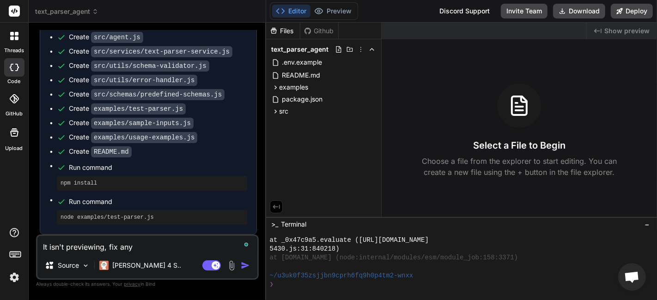
type textarea "It isn't previewing, fix any e"
type textarea "x"
type textarea "It isn't previewing, fix any er"
type textarea "x"
type textarea "It isn't previewing, fix any err"
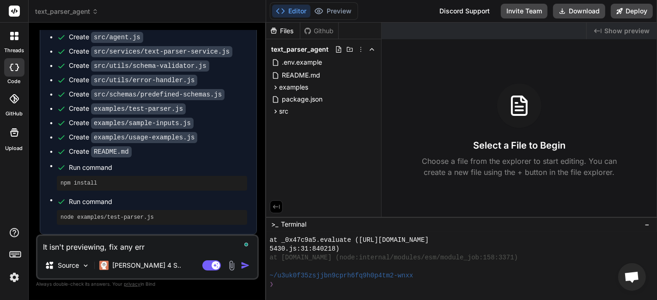
type textarea "x"
type textarea "It isn't previewing, fix any erro"
type textarea "x"
type textarea "It isn't previewing, fix any erroe"
type textarea "x"
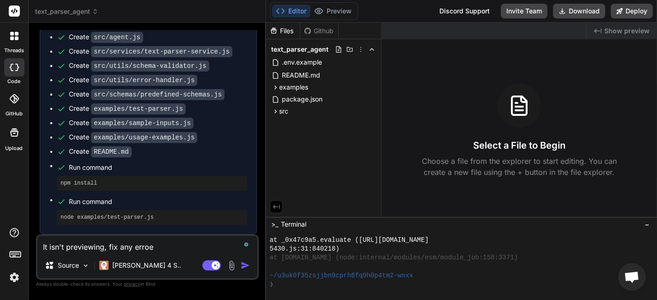
type textarea "It isn't previewing, fix any erro"
type textarea "x"
type textarea "It isn't previewing, fix any error"
type textarea "x"
type textarea "It isn't previewing, fix any errors"
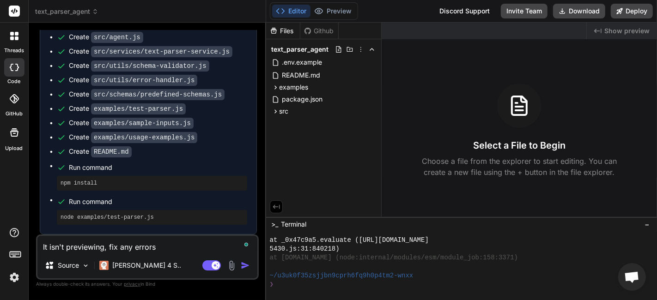
type textarea "x"
type textarea "It isn't previewing, fix any errors"
type textarea "x"
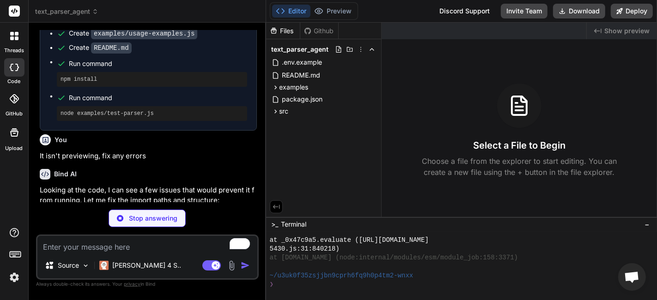
scroll to position [607, 0]
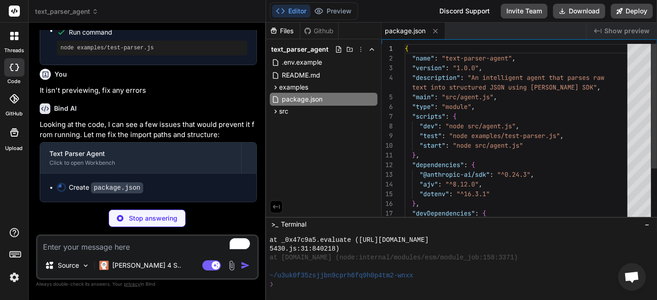
type textarea "x"
type textarea "ANTHROPIC_API_KEY=your_claude_api_key_here"
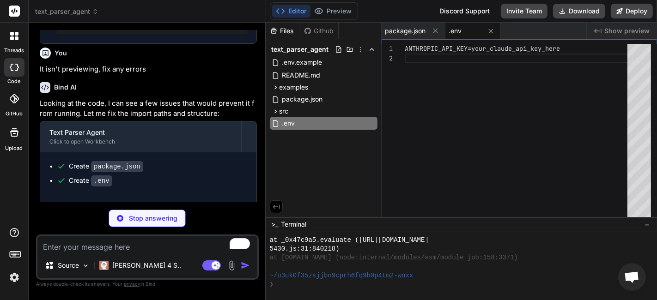
scroll to position [664, 0]
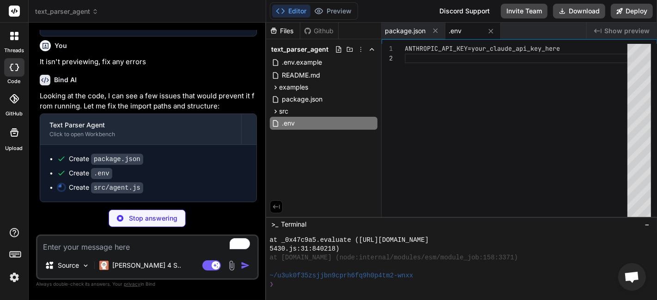
type textarea "x"
type textarea "console.log(JSON.stringify(result, null, 2)); }); }"
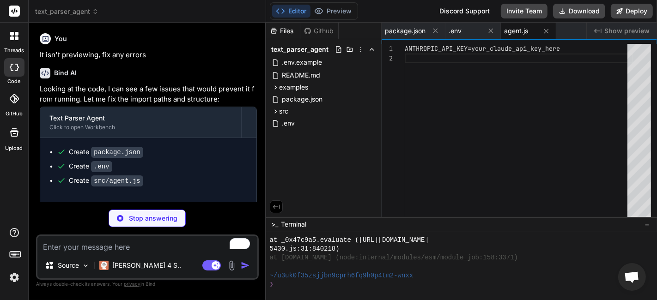
type textarea "x"
type textarea "return JSON.parse(cleanedResponse); } catch (error) { throw new Error(`Failed t…"
type textarea "x"
type textarea "baseSchema.properties = { ...baseSchema.properties, ...customFields }; } return…"
type textarea "x"
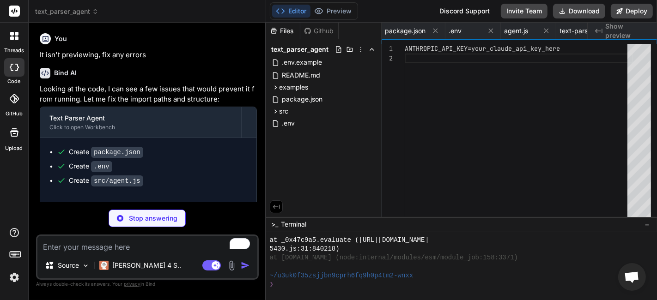
type textarea "errors.push('Schema must be a valid object'); } return errors; } }"
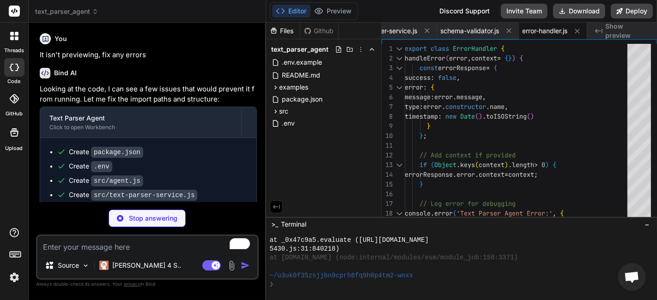
scroll to position [721, 0]
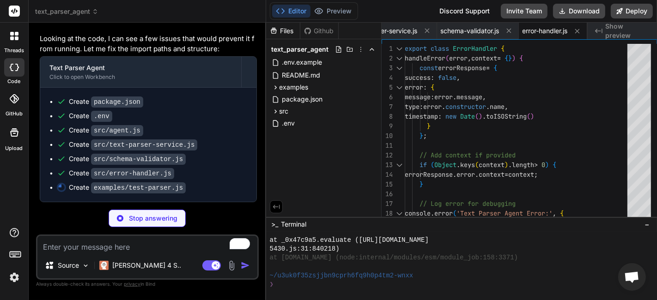
type textarea "x"
type textarea "} // Run tests runTests().catch(console.error);"
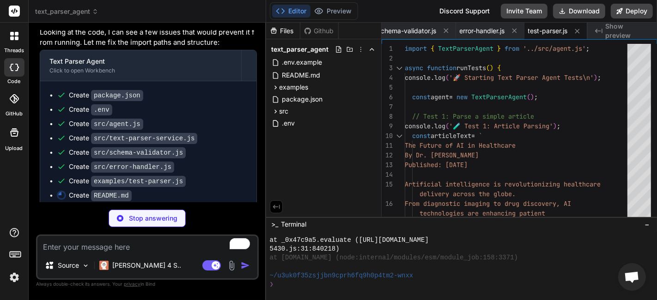
scroll to position [735, 0]
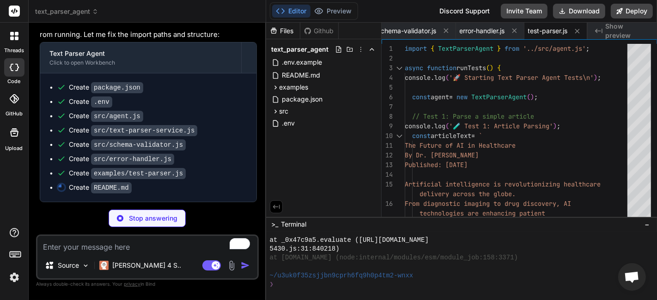
type textarea "x"
type textarea "- Custom Types (with schemas) ## License MIT License"
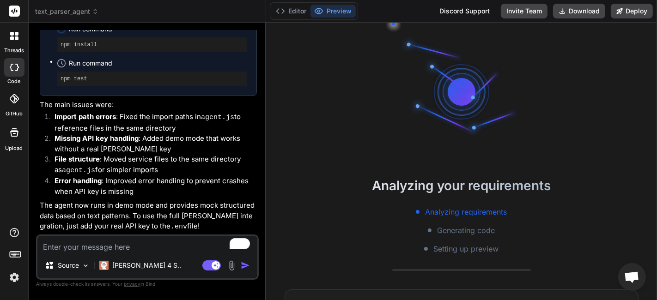
scroll to position [804, 0]
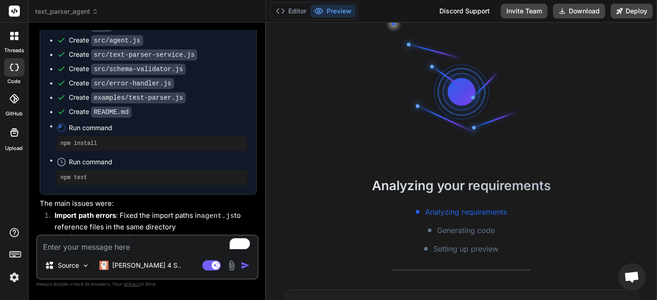
click at [148, 145] on div "npm install" at bounding box center [152, 143] width 190 height 15
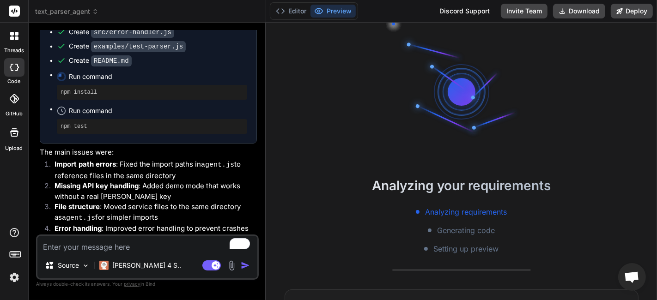
scroll to position [907, 0]
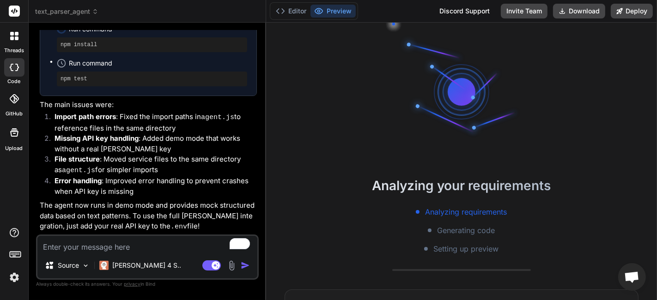
type textarea "x"
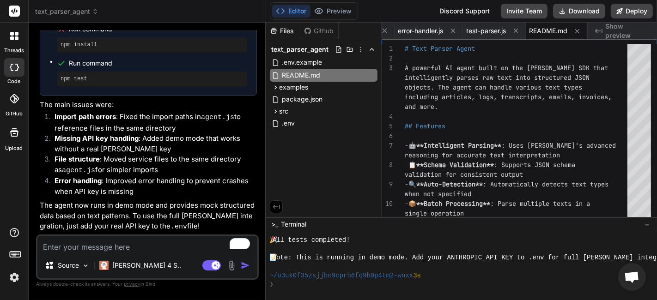
scroll to position [1378, 0]
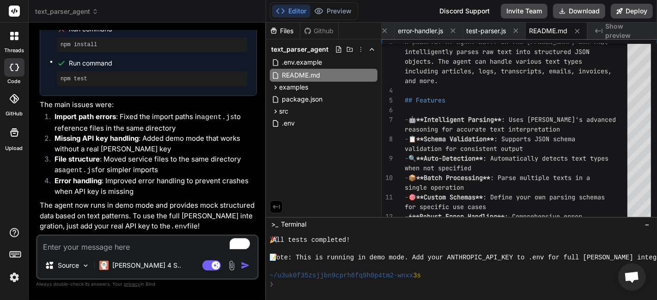
click at [619, 29] on span "Show preview" at bounding box center [627, 31] width 44 height 18
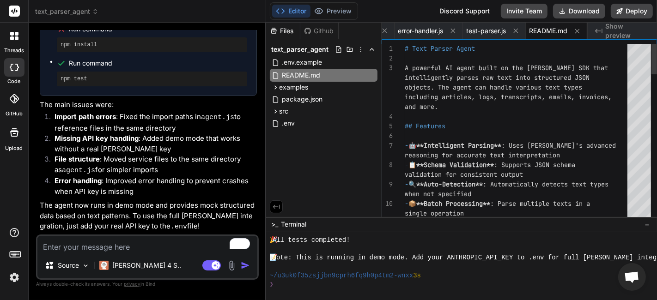
click at [614, 31] on span "Show preview" at bounding box center [627, 31] width 44 height 18
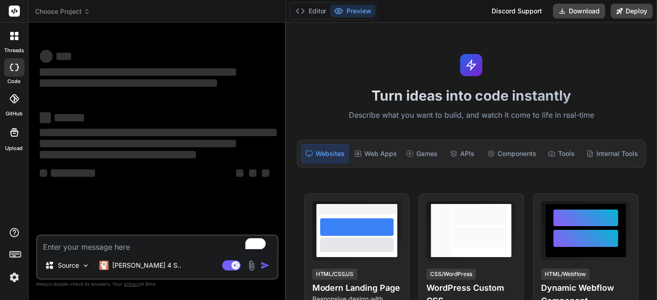
drag, startPoint x: 235, startPoint y: 67, endPoint x: 270, endPoint y: 81, distance: 37.9
click at [270, 81] on div "Bind AI Web Search Created with Pixso. Code Generator ‌ ‌ ‌ ‌ ‌ ‌ ‌ ‌ ‌ ‌ ‌ ‌ ‌…" at bounding box center [157, 162] width 257 height 278
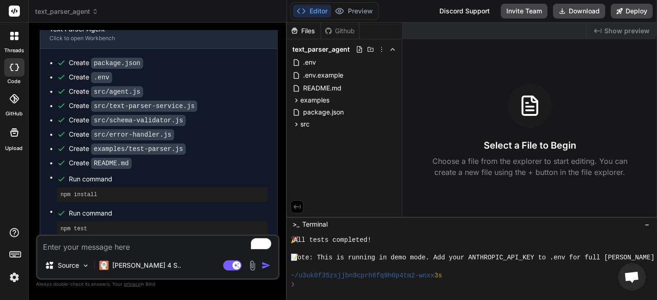
scroll to position [886, 0]
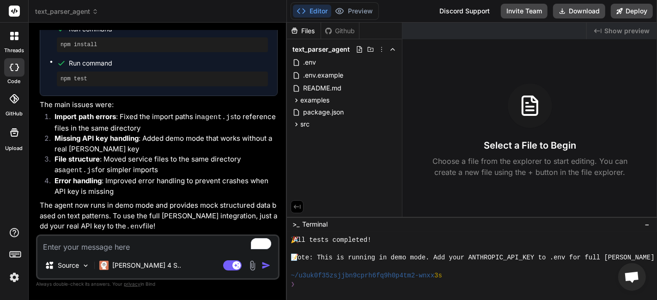
click at [614, 35] on span "Show preview" at bounding box center [626, 30] width 45 height 9
click at [619, 32] on span "Show preview" at bounding box center [626, 30] width 45 height 9
click at [582, 31] on div at bounding box center [494, 31] width 184 height 17
click at [642, 27] on span "Show preview" at bounding box center [626, 30] width 45 height 9
click at [643, 16] on button "Deploy" at bounding box center [632, 11] width 42 height 15
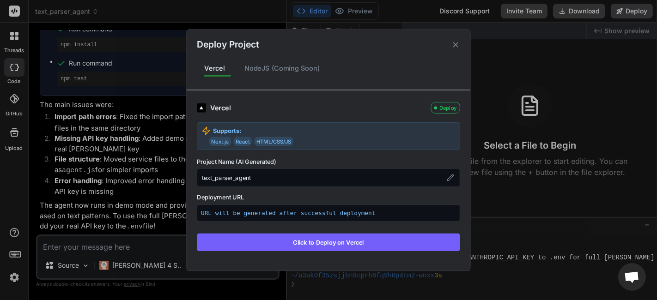
click at [302, 72] on div "NodeJS (Coming Soon)" at bounding box center [282, 68] width 91 height 19
click at [278, 68] on div "NodeJS (Coming Soon)" at bounding box center [282, 68] width 91 height 19
click at [319, 216] on p "URL will be generated after successful deployment" at bounding box center [328, 213] width 255 height 9
click at [352, 236] on button "Click to Deploy on Vercel" at bounding box center [328, 243] width 263 height 18
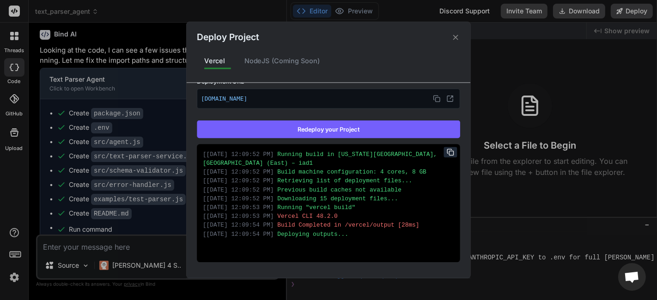
scroll to position [139, 0]
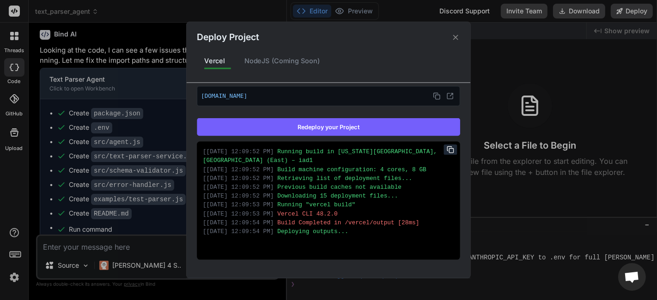
type textarea "x"
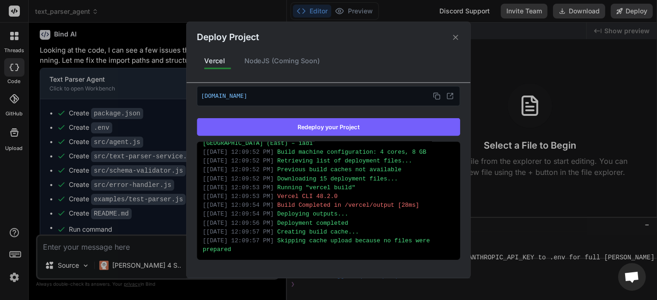
scroll to position [0, 0]
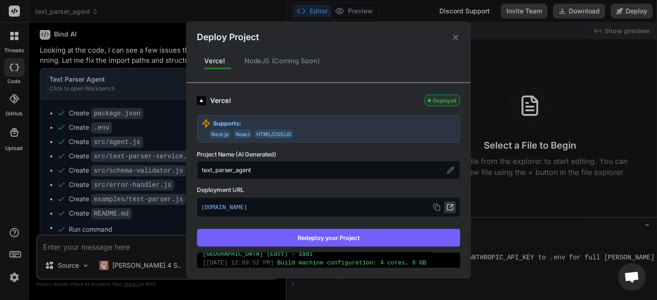
click at [449, 202] on button at bounding box center [450, 207] width 12 height 12
click at [515, 156] on div "Deploy Project Vercel NodeJS (Coming Soon) Vercel Deployed Supports: Next.js Re…" at bounding box center [328, 150] width 657 height 300
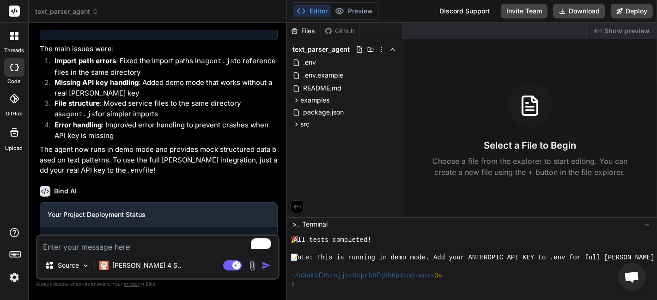
scroll to position [1021, 0]
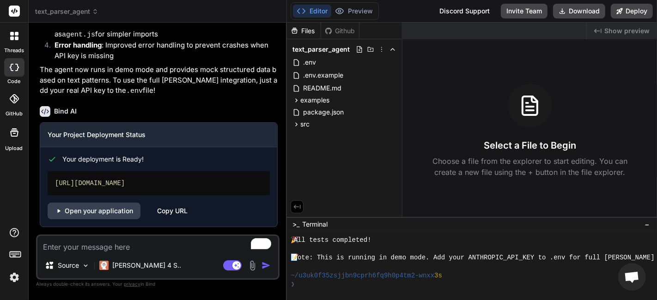
click at [174, 212] on div "Copy URL" at bounding box center [172, 211] width 30 height 17
click at [113, 212] on link "Open your application" at bounding box center [94, 211] width 93 height 17
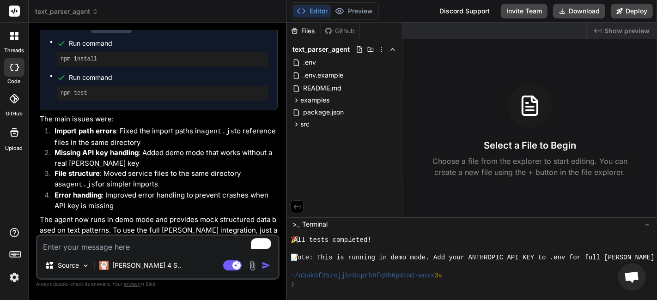
scroll to position [662, 0]
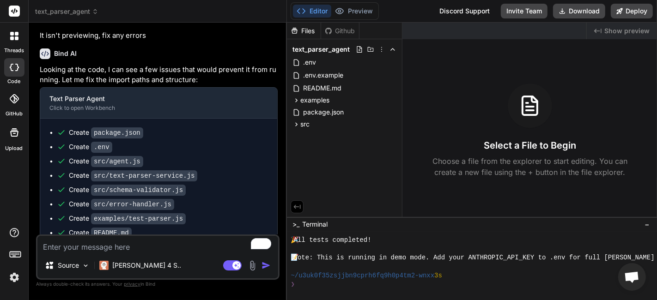
click at [144, 177] on ul "Create package.json Create .env Create src/agent.js Create src/text-parser-serv…" at bounding box center [158, 217] width 218 height 178
click at [203, 78] on p "Looking at the code, I can see a few issues that would prevent it from running.…" at bounding box center [159, 75] width 238 height 21
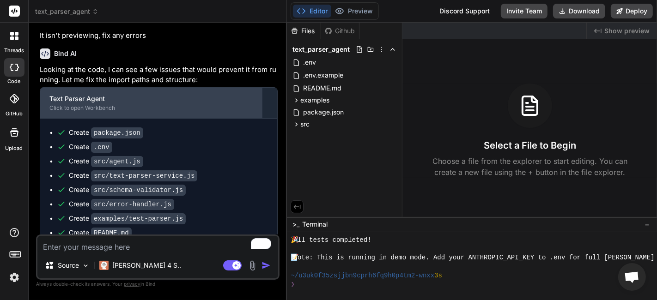
click at [183, 103] on div "Text Parser Agent" at bounding box center [151, 98] width 204 height 9
click at [191, 112] on div "Click to open Workbench" at bounding box center [151, 107] width 204 height 7
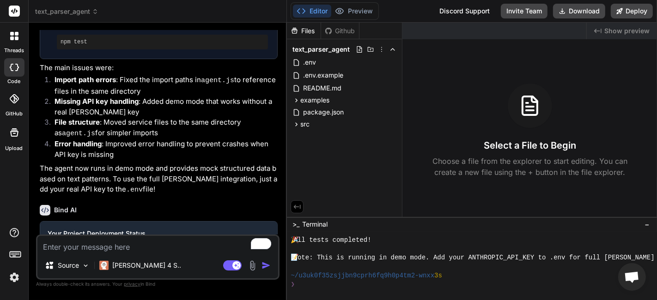
scroll to position [1021, 0]
